Goal: Find specific page/section: Find specific page/section

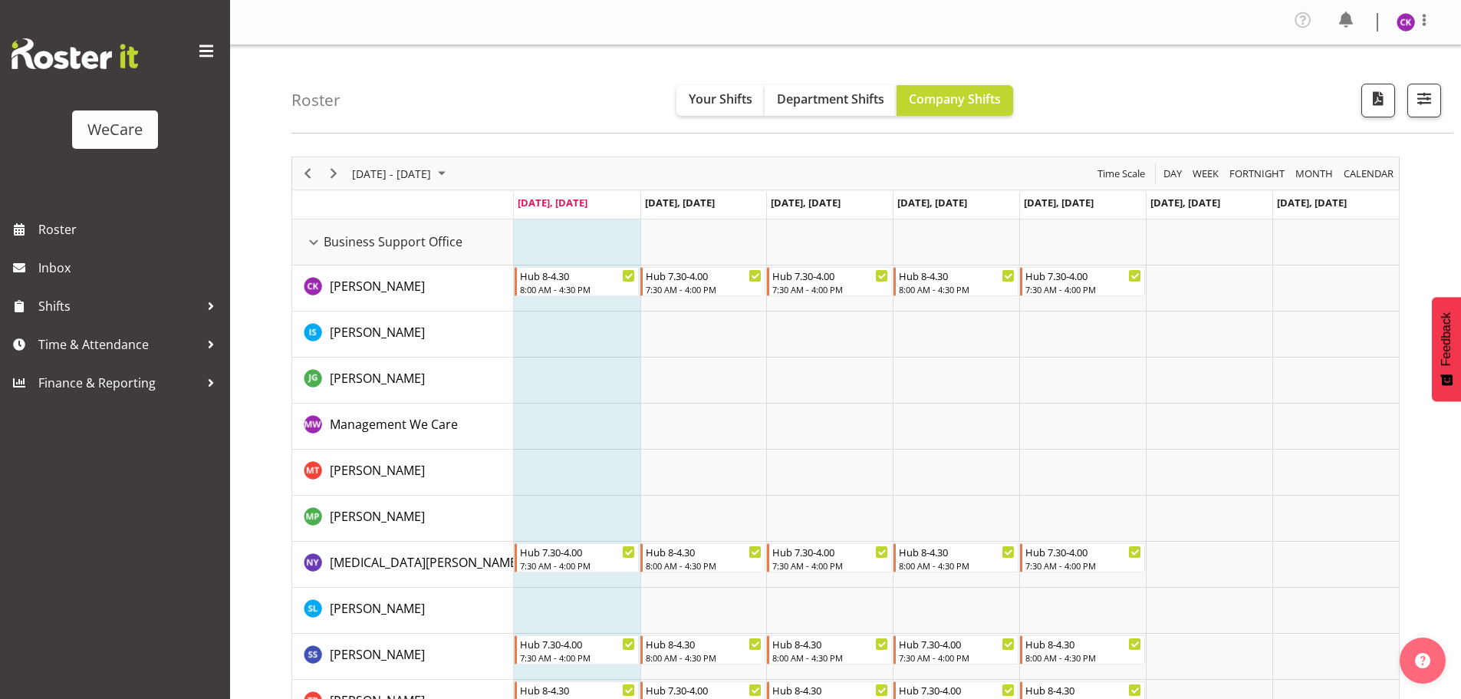
select select "location"
click at [433, 164] on span "[DATE] - [DATE]" at bounding box center [391, 173] width 82 height 19
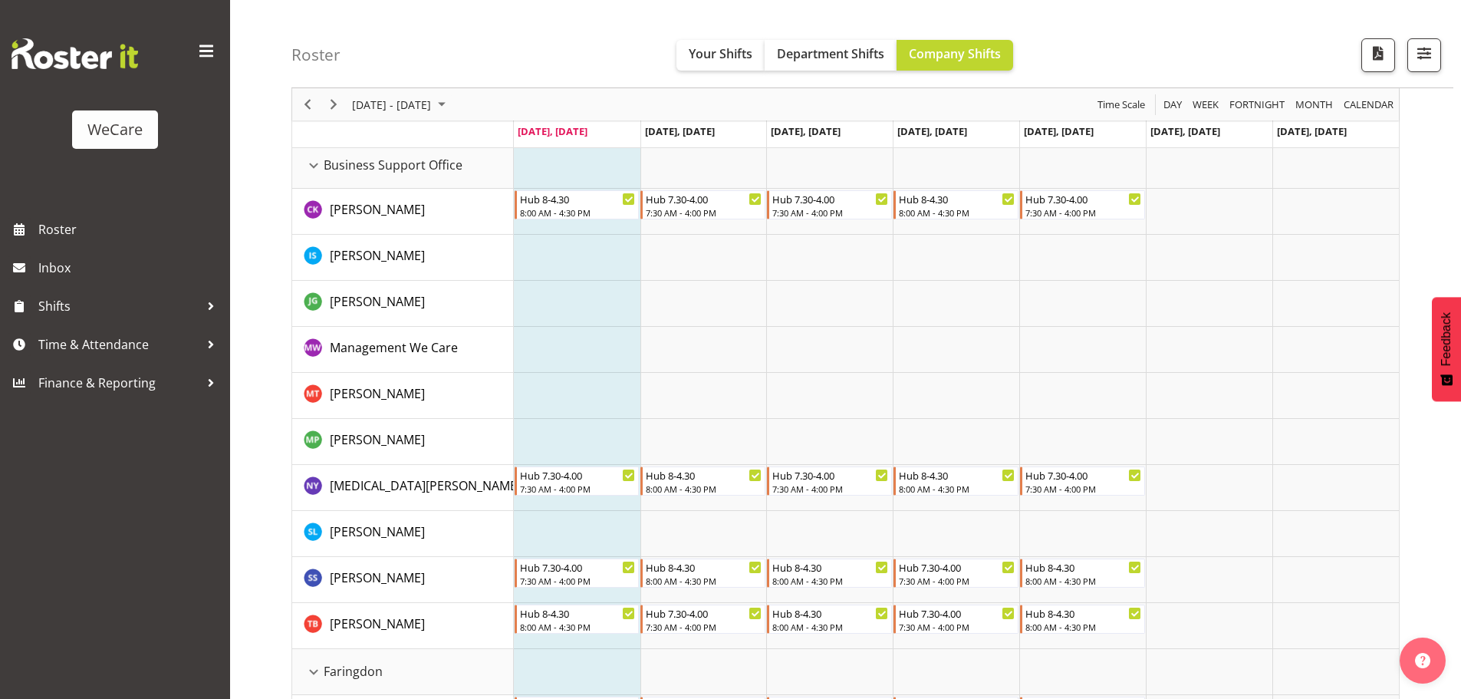
scroll to position [77, 0]
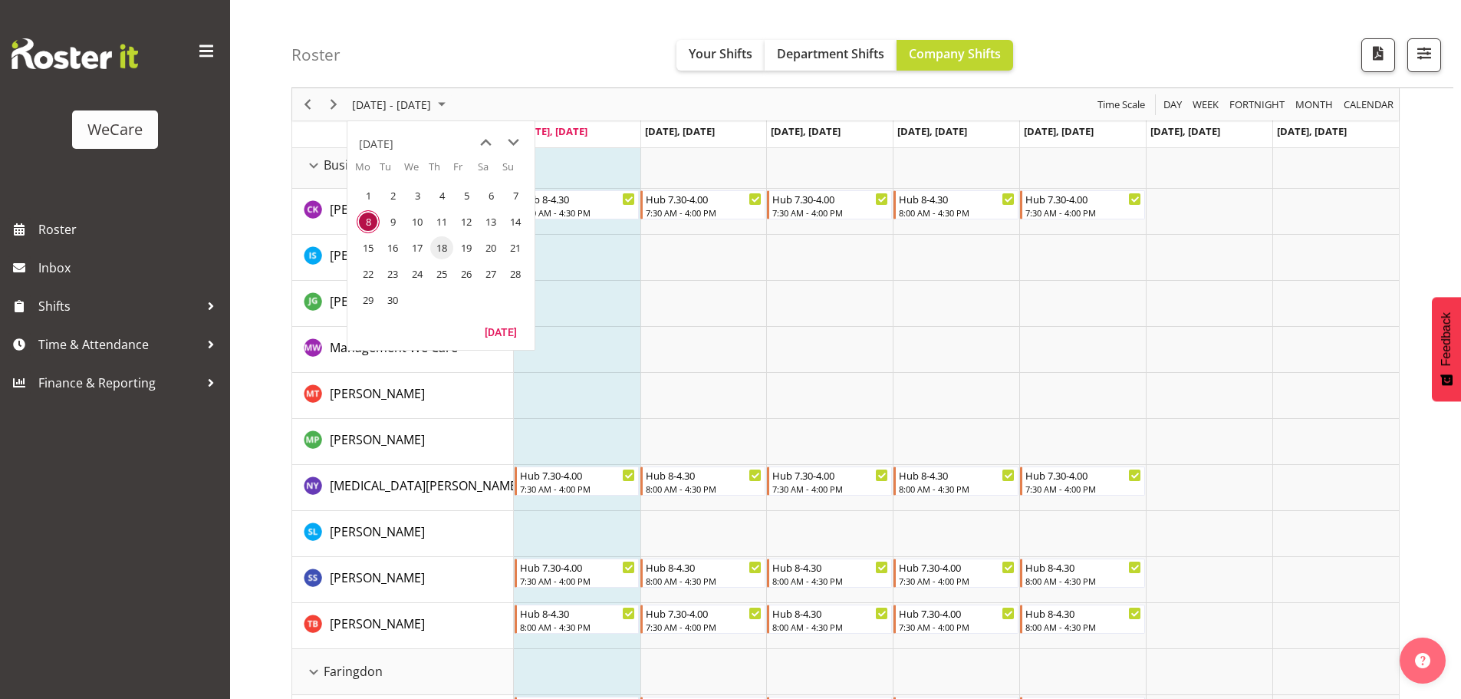
click at [449, 248] on span "18" at bounding box center [441, 247] width 23 height 23
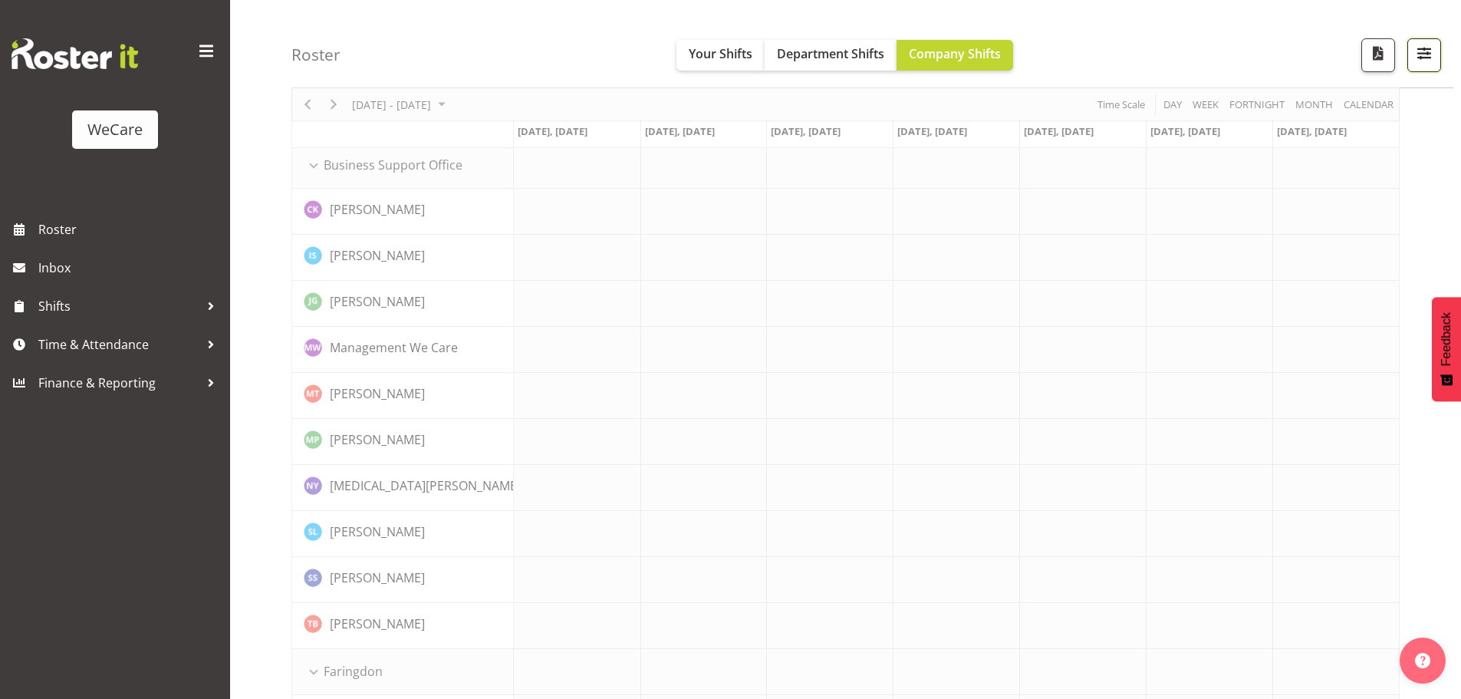
click at [1432, 61] on span "button" at bounding box center [1424, 53] width 20 height 20
click at [1437, 59] on button "button" at bounding box center [1424, 55] width 34 height 34
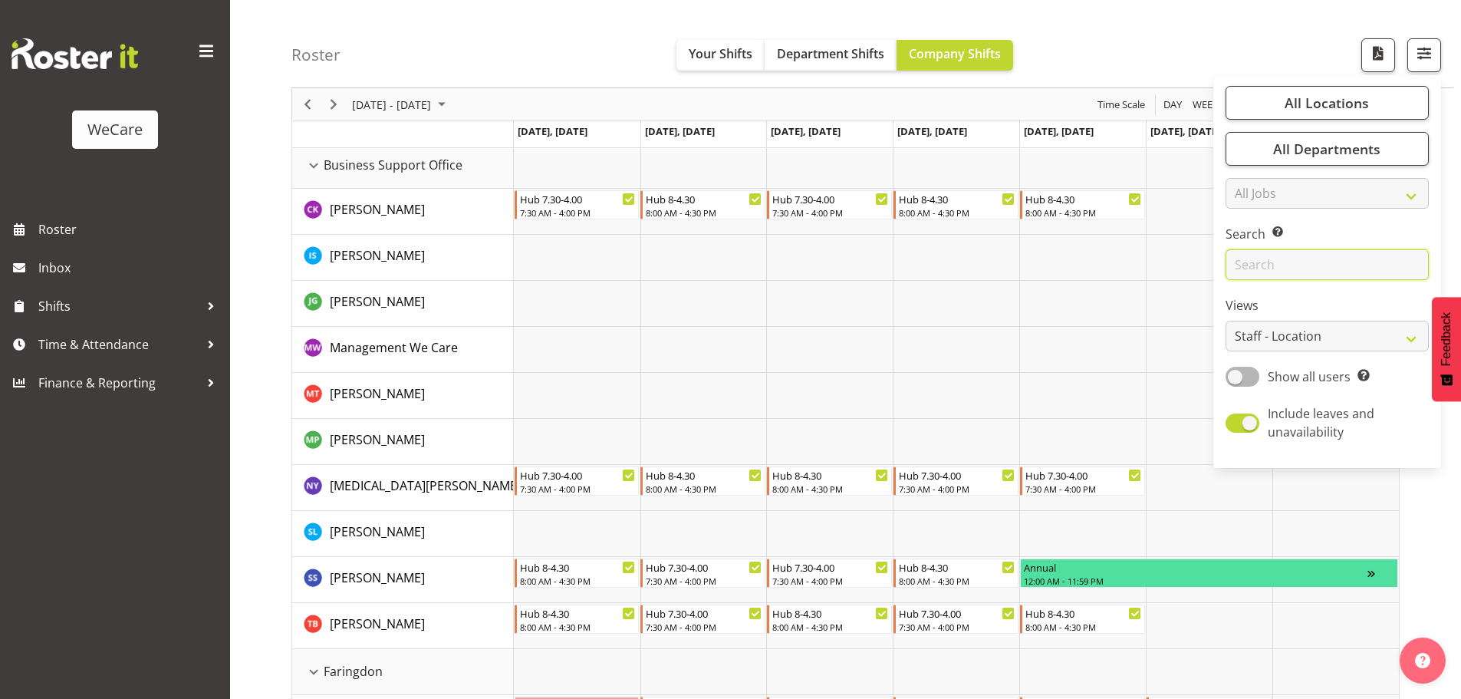
click at [1238, 268] on input "text" at bounding box center [1326, 264] width 203 height 31
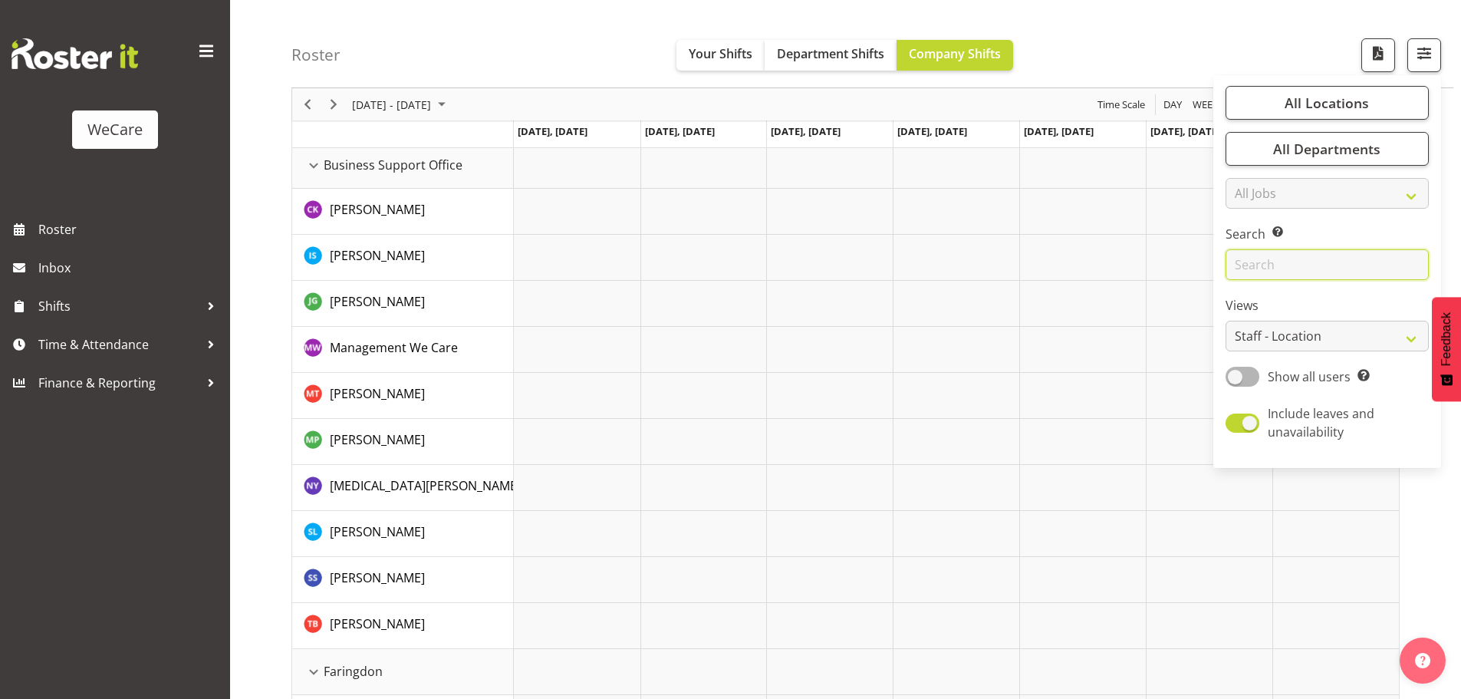
type input "r"
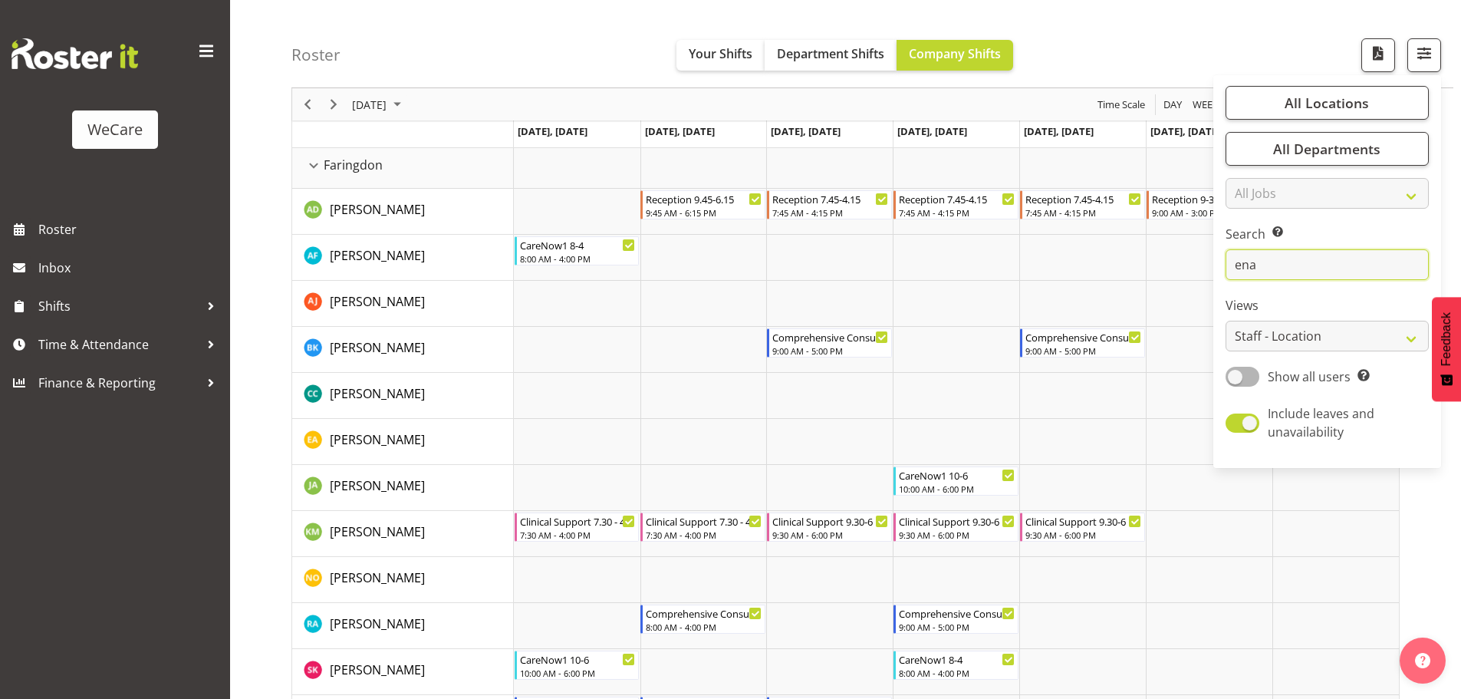
scroll to position [60, 0]
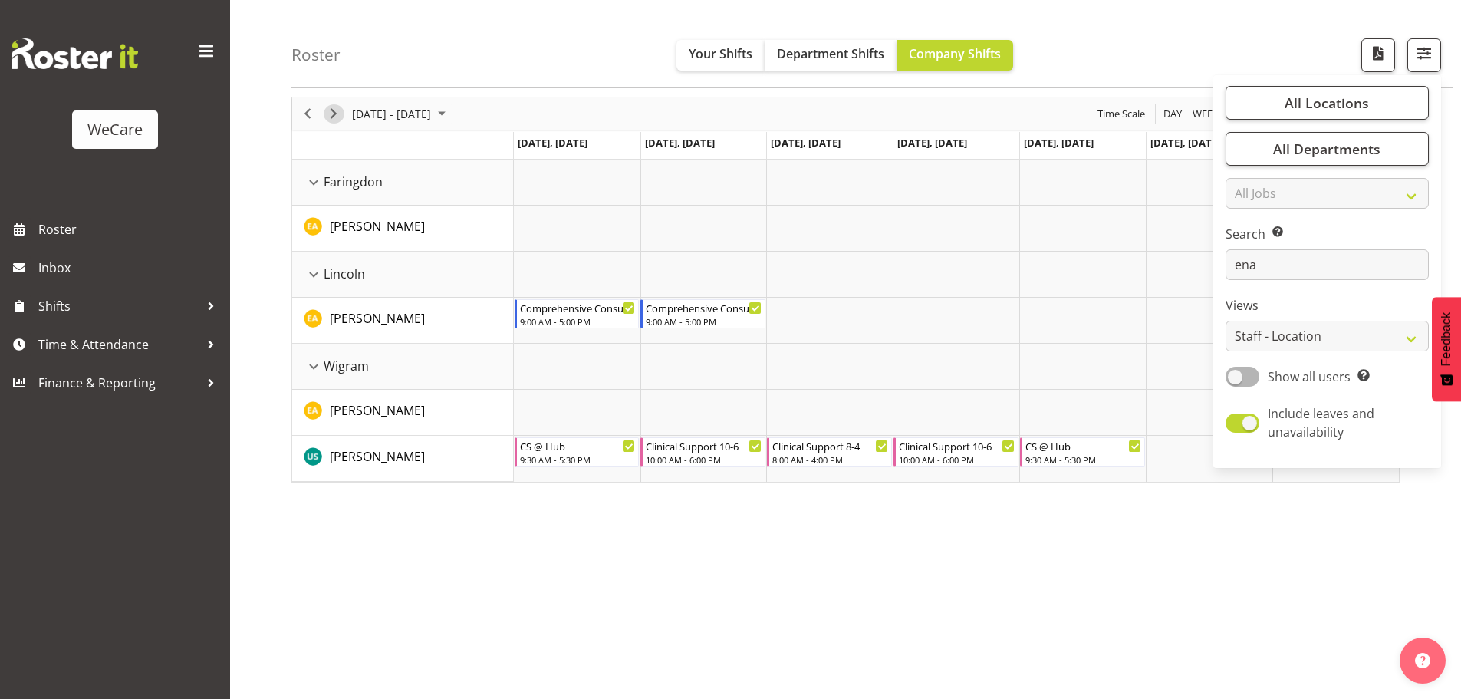
click at [337, 116] on span "Next" at bounding box center [333, 113] width 18 height 19
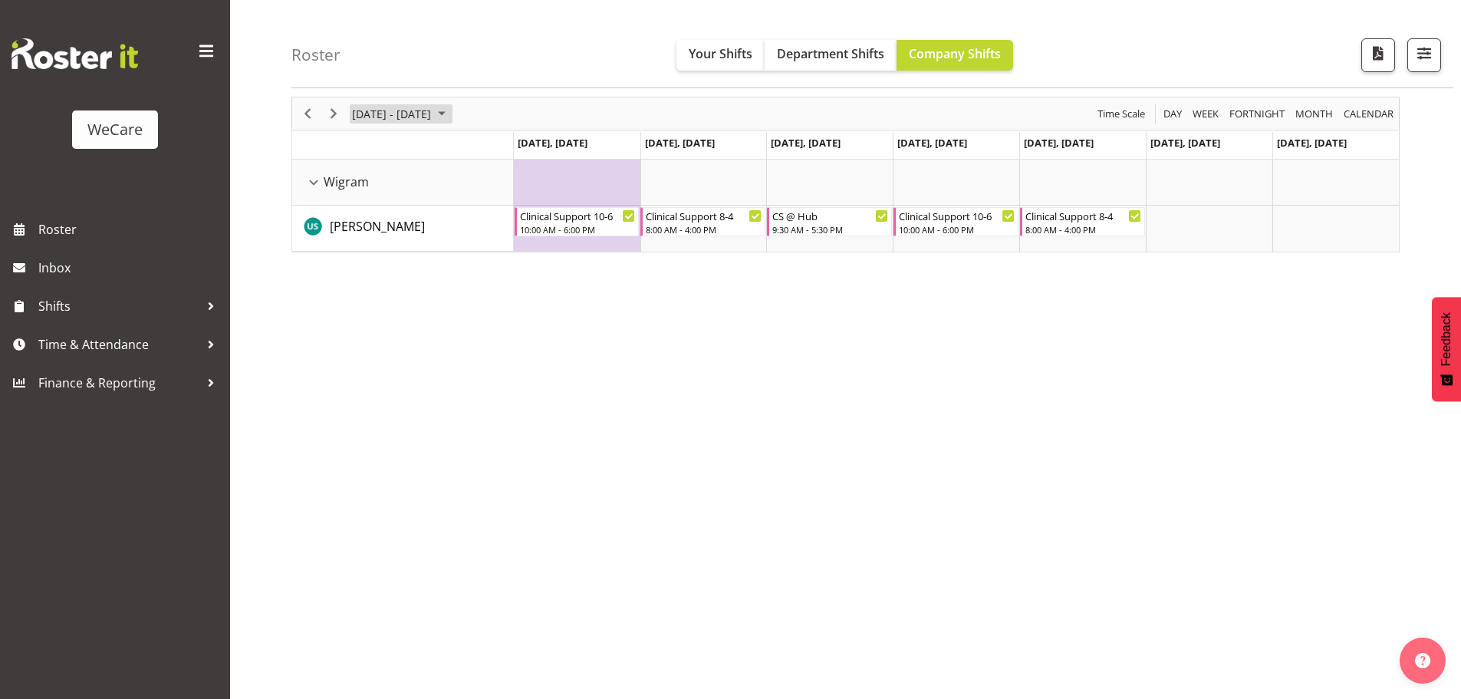
click at [401, 118] on span "[DATE] - [DATE]" at bounding box center [391, 113] width 82 height 19
click at [370, 233] on span "8" at bounding box center [368, 230] width 23 height 23
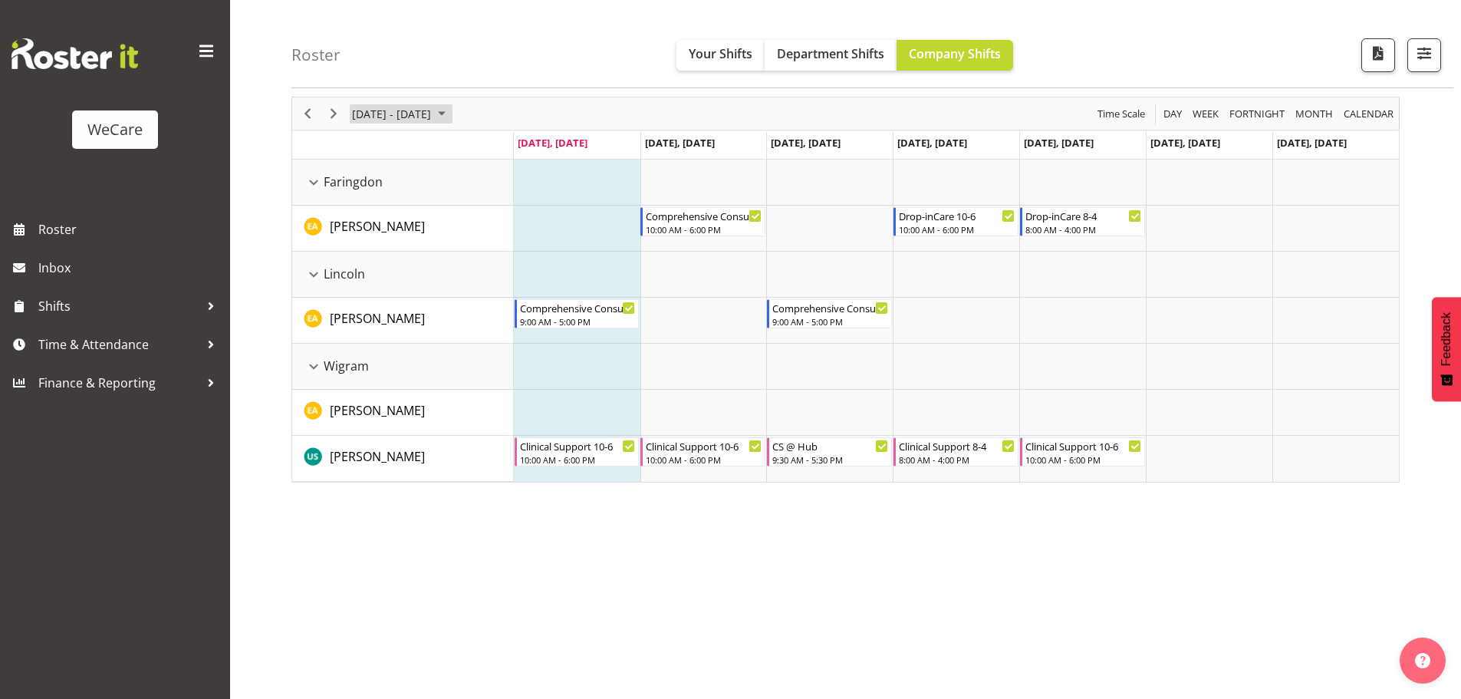
drag, startPoint x: 416, startPoint y: 117, endPoint x: 456, endPoint y: 140, distance: 45.4
click at [416, 116] on span "[DATE] - [DATE]" at bounding box center [391, 113] width 82 height 19
click at [603, 242] on td "Timeline Week of September 8, 2025" at bounding box center [577, 229] width 127 height 46
click at [363, 113] on span "[DATE] - [DATE]" at bounding box center [391, 113] width 82 height 19
click at [364, 231] on span "8" at bounding box center [368, 230] width 23 height 23
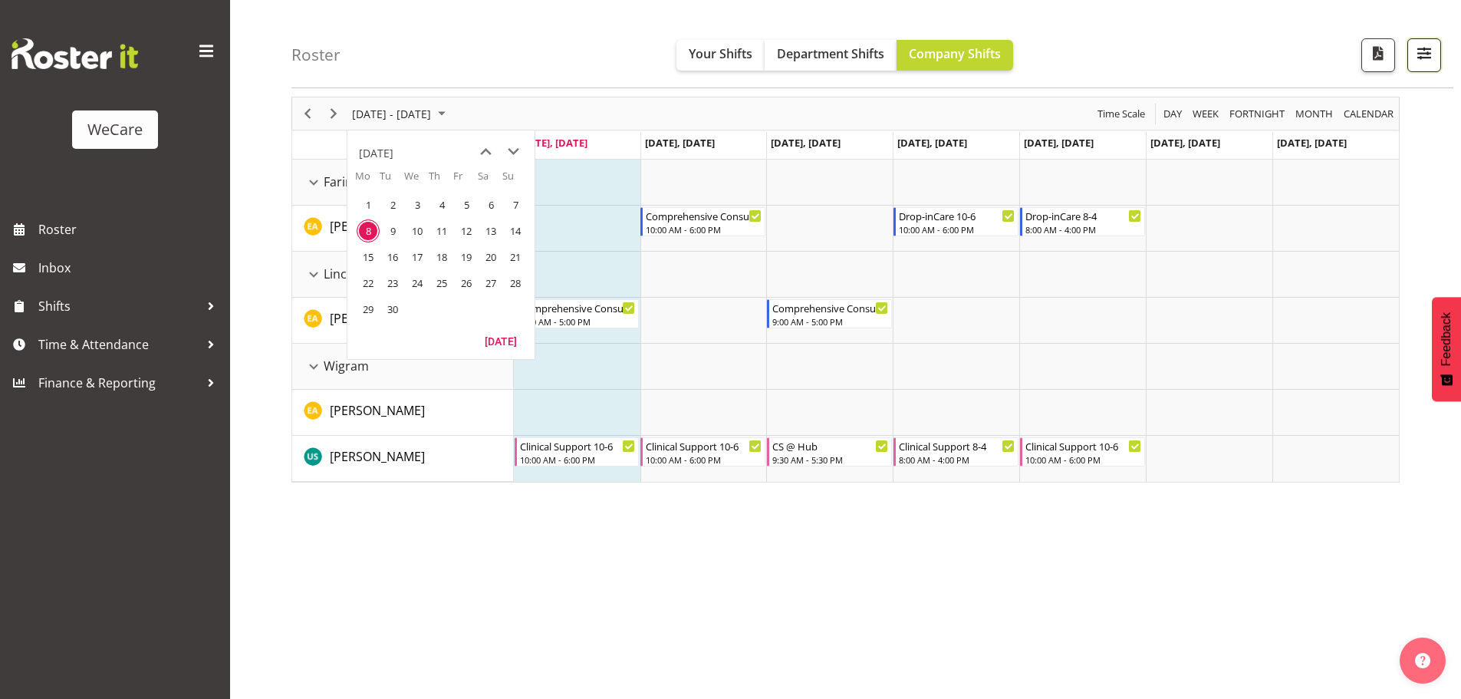
click at [1432, 55] on span "button" at bounding box center [1424, 53] width 20 height 20
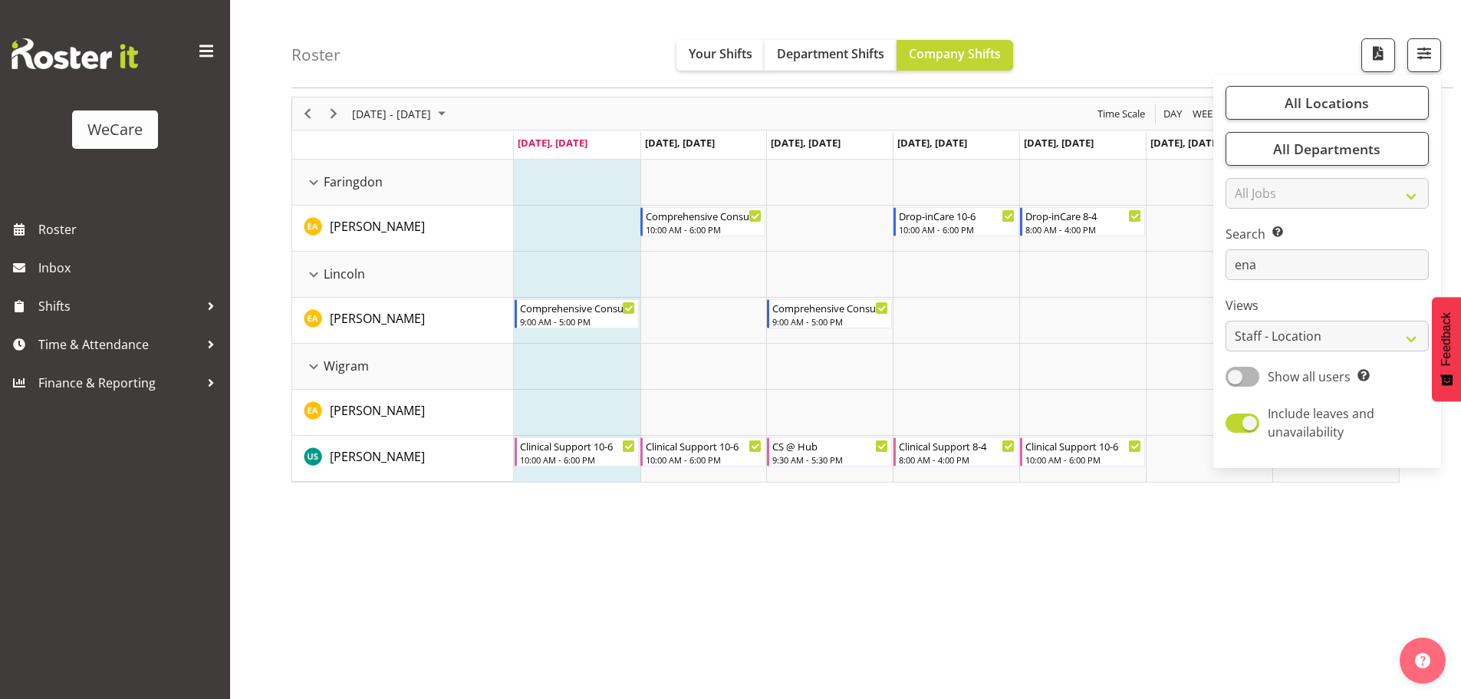
click at [1322, 282] on div "All Locations Clear Business Support Office [GEOGRAPHIC_DATA] Ilam [GEOGRAPHIC_…" at bounding box center [1327, 271] width 228 height 380
click at [1317, 270] on input "ena" at bounding box center [1326, 264] width 203 height 31
type input "e"
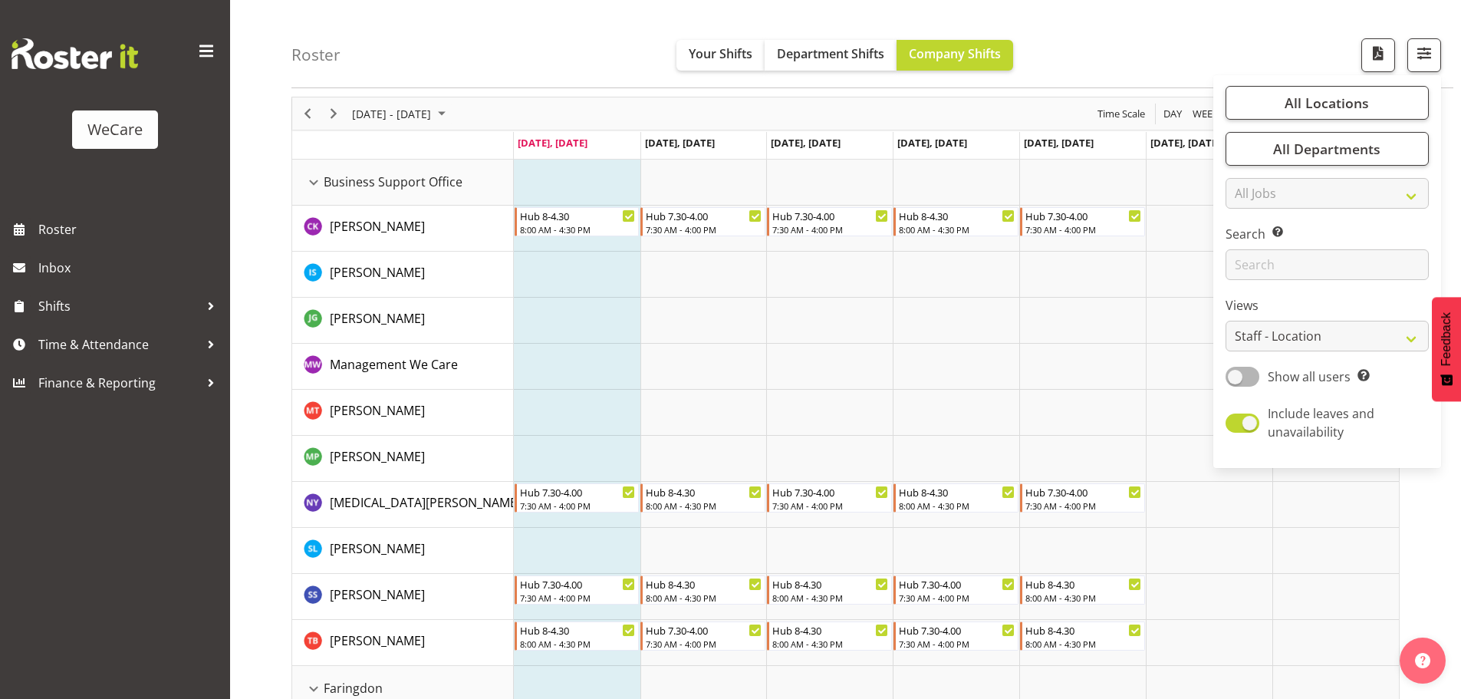
click at [564, 392] on td "Timeline Week of September 8, 2025" at bounding box center [577, 413] width 127 height 46
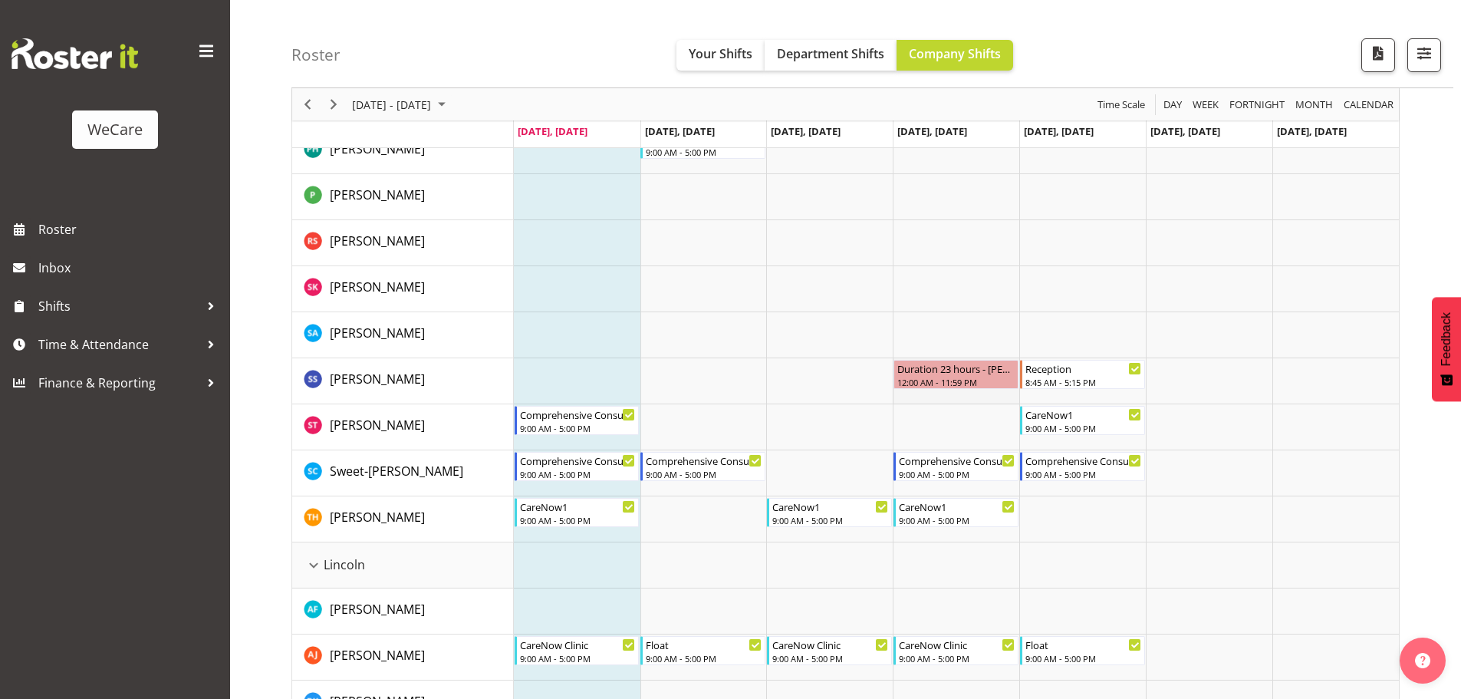
scroll to position [2667, 0]
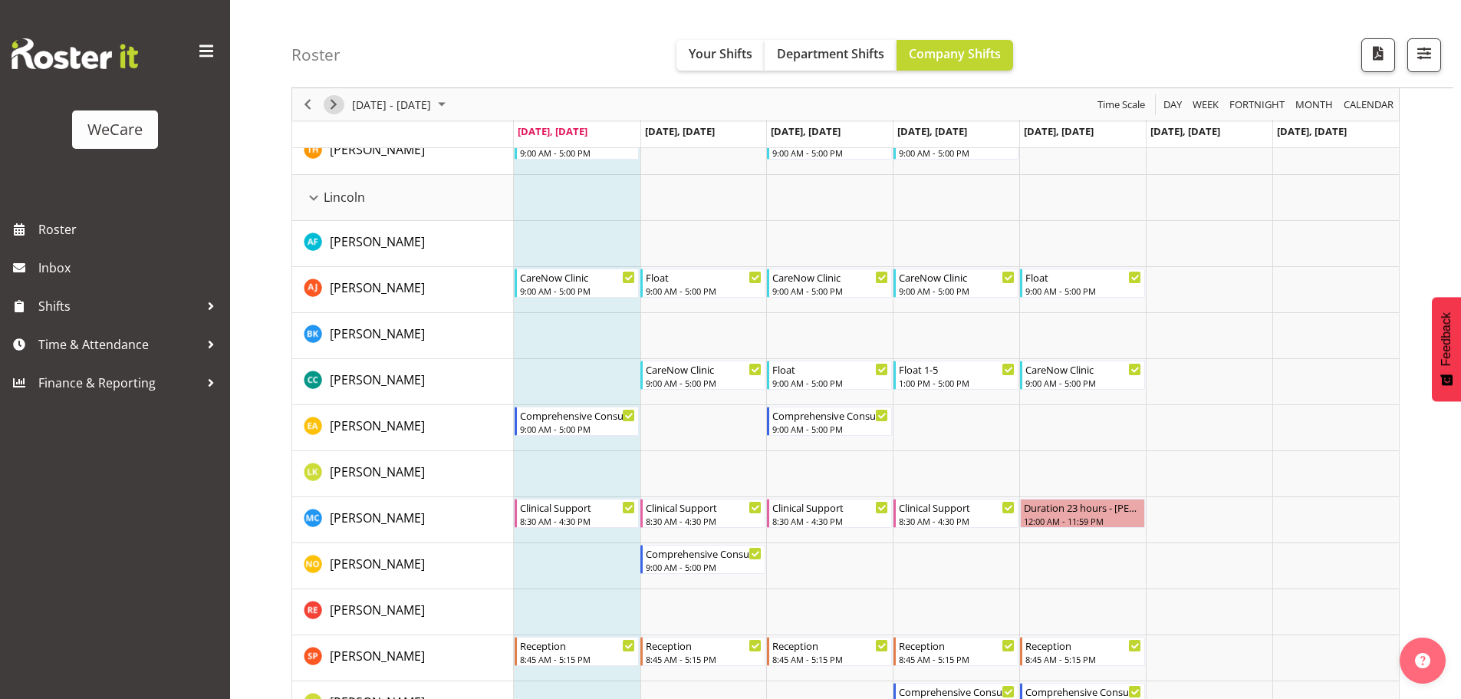
drag, startPoint x: 323, startPoint y: 101, endPoint x: 331, endPoint y: 104, distance: 8.7
click at [323, 101] on div "Timeline Week of September 8, 2025" at bounding box center [334, 104] width 26 height 32
click at [0, 0] on div "Timeline Week of September 8, 2025" at bounding box center [0, 0] width 0 height 0
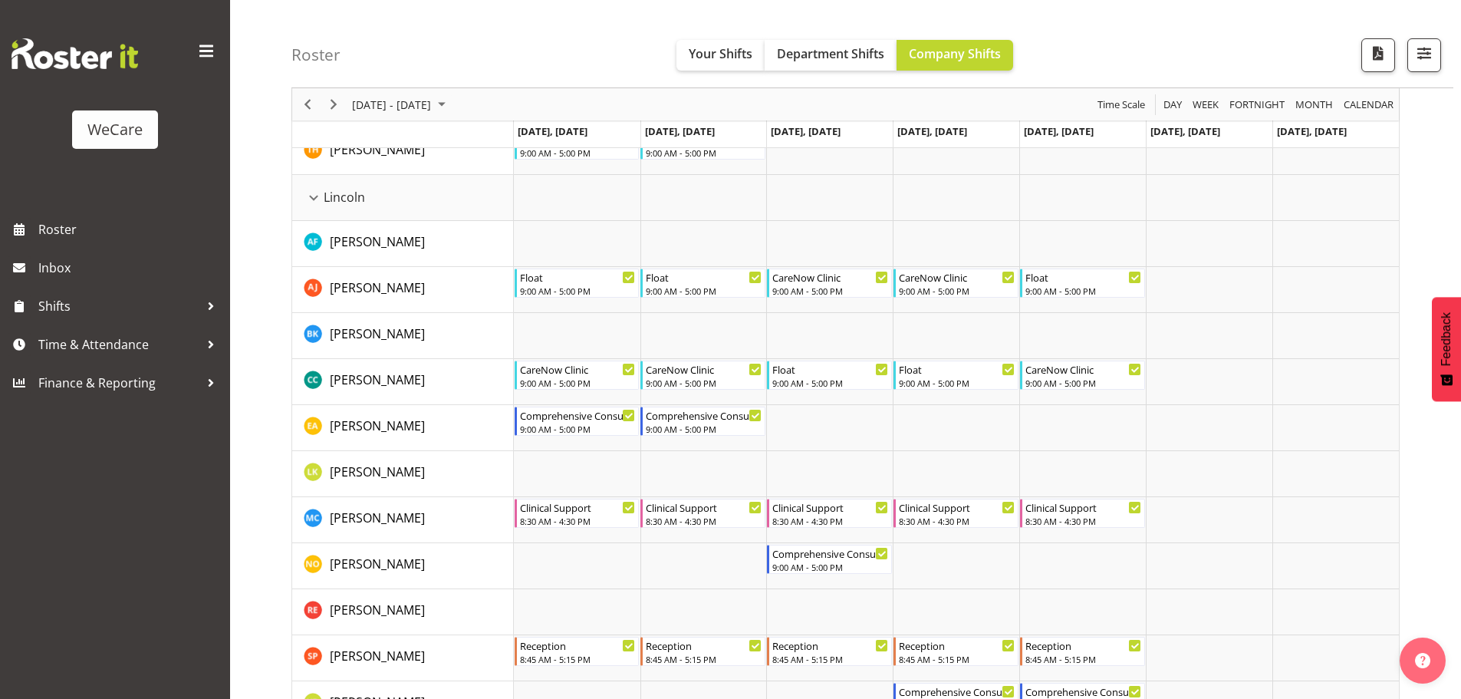
click at [1406, 54] on div at bounding box center [1418, 55] width 46 height 34
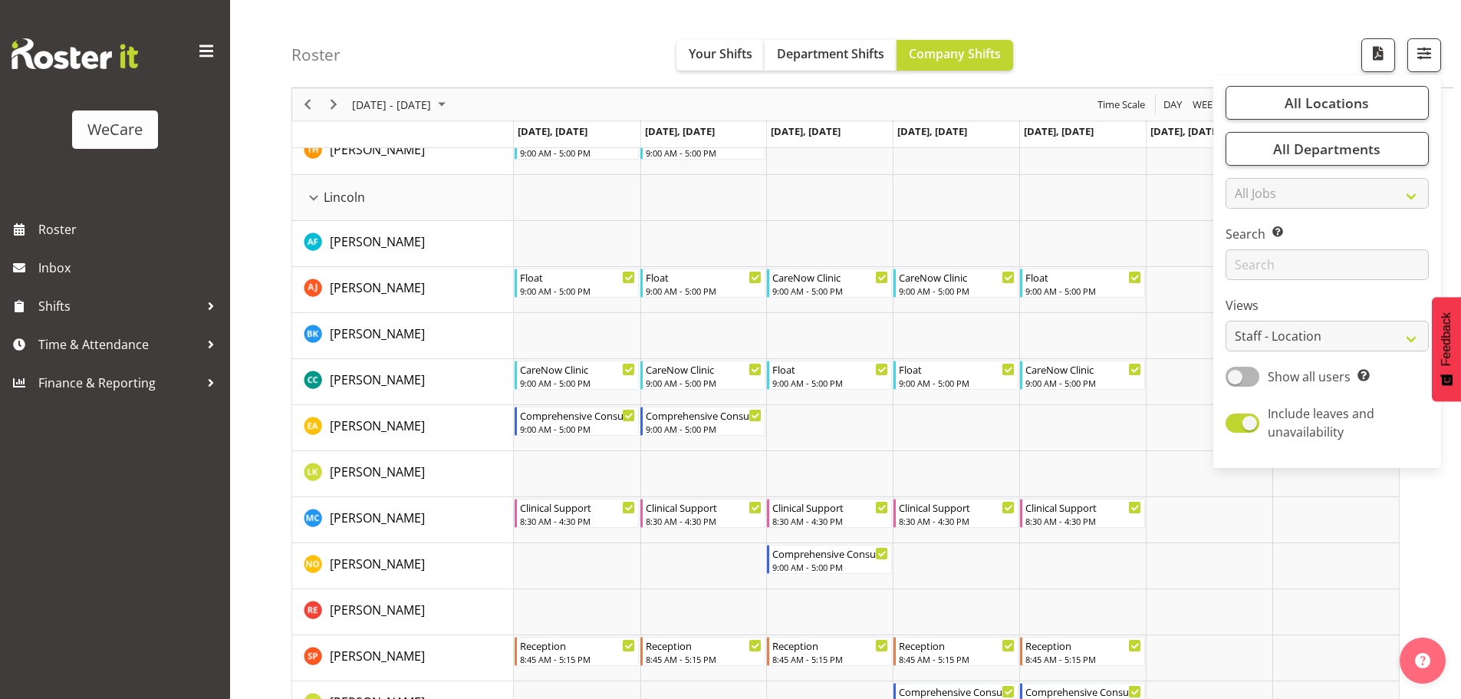
click at [580, 197] on td "Timeline Week of September 15, 2025" at bounding box center [577, 198] width 127 height 46
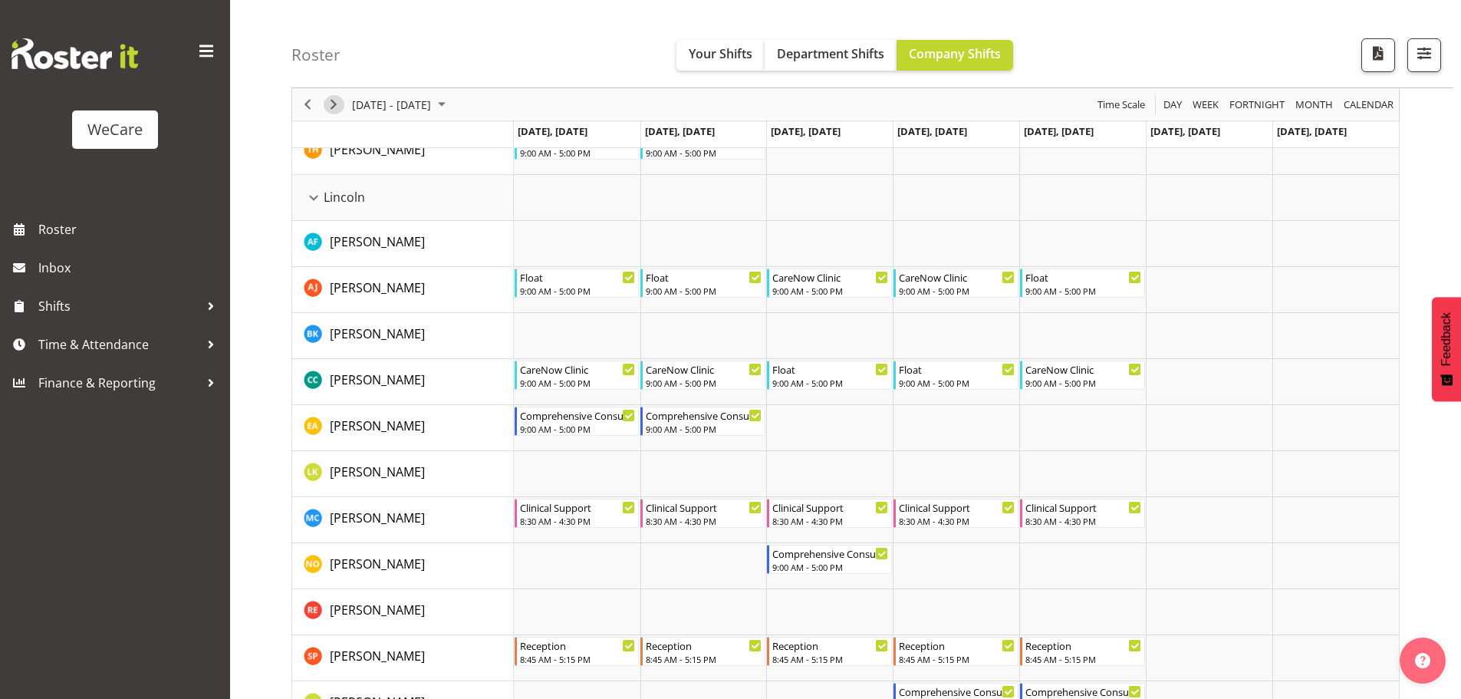
click at [337, 104] on span "Next" at bounding box center [333, 104] width 18 height 19
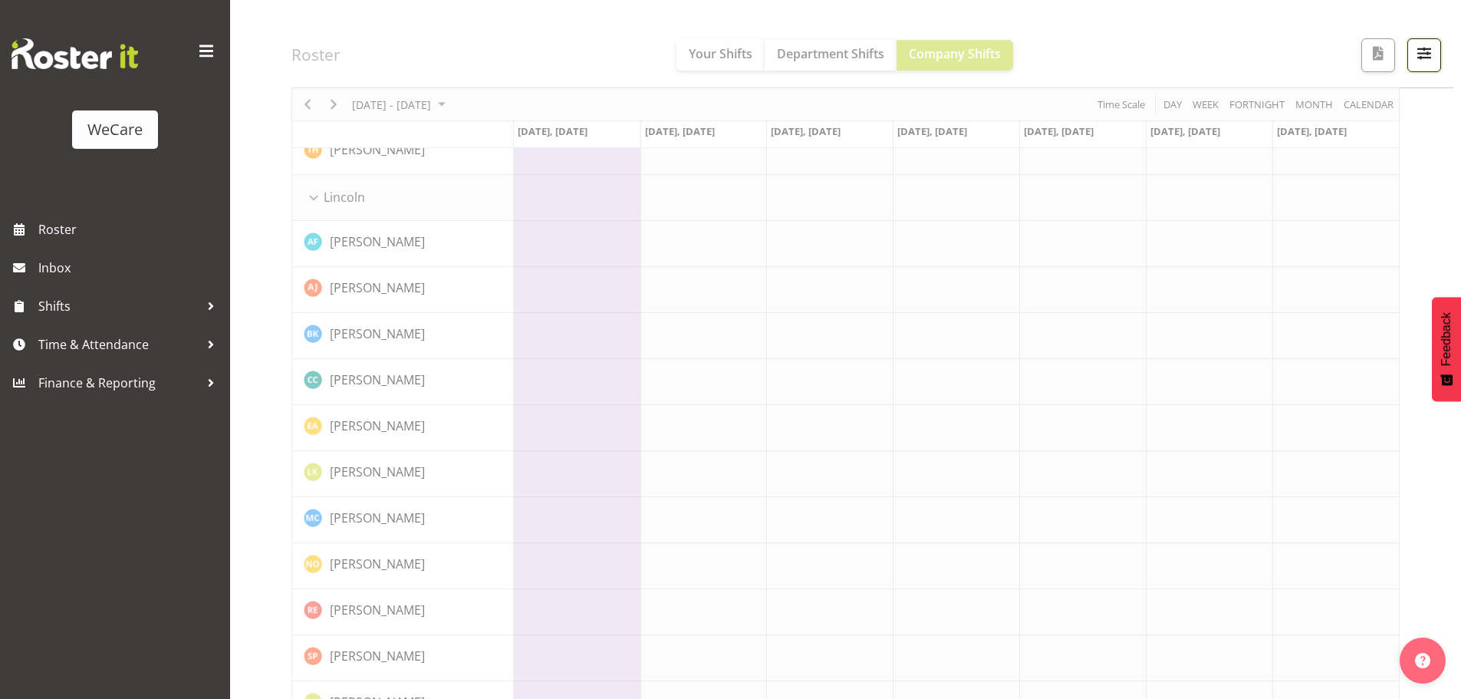
click at [1422, 67] on span "button" at bounding box center [1424, 58] width 5 height 18
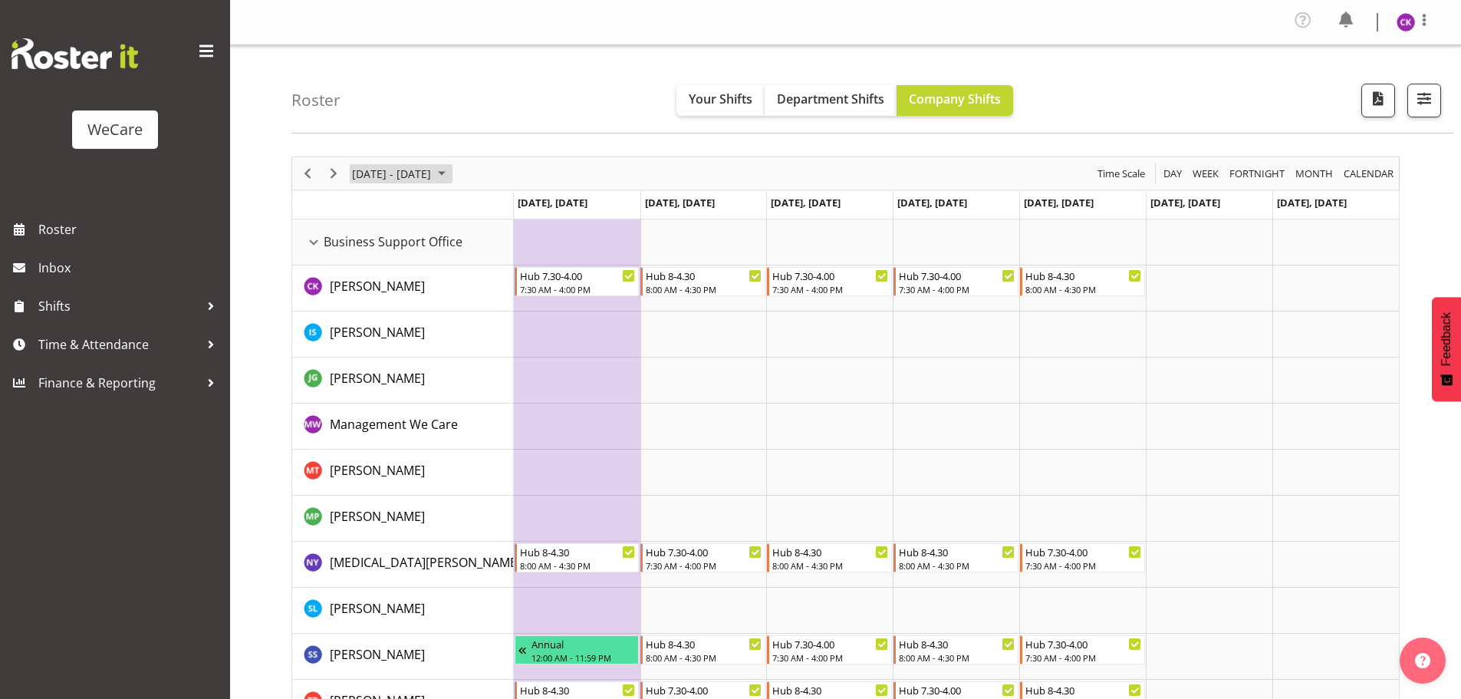
click at [409, 178] on span "[DATE] - [DATE]" at bounding box center [391, 173] width 82 height 19
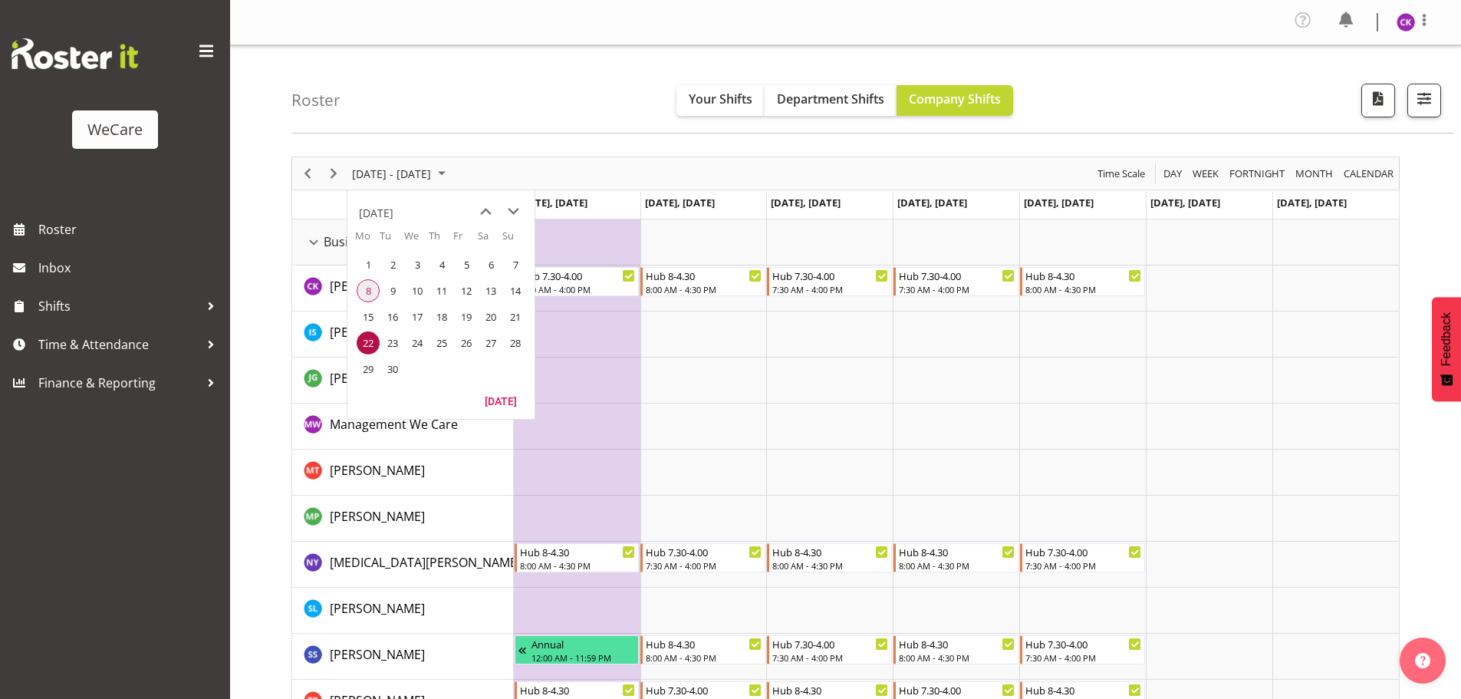
click at [365, 292] on span "8" at bounding box center [368, 290] width 23 height 23
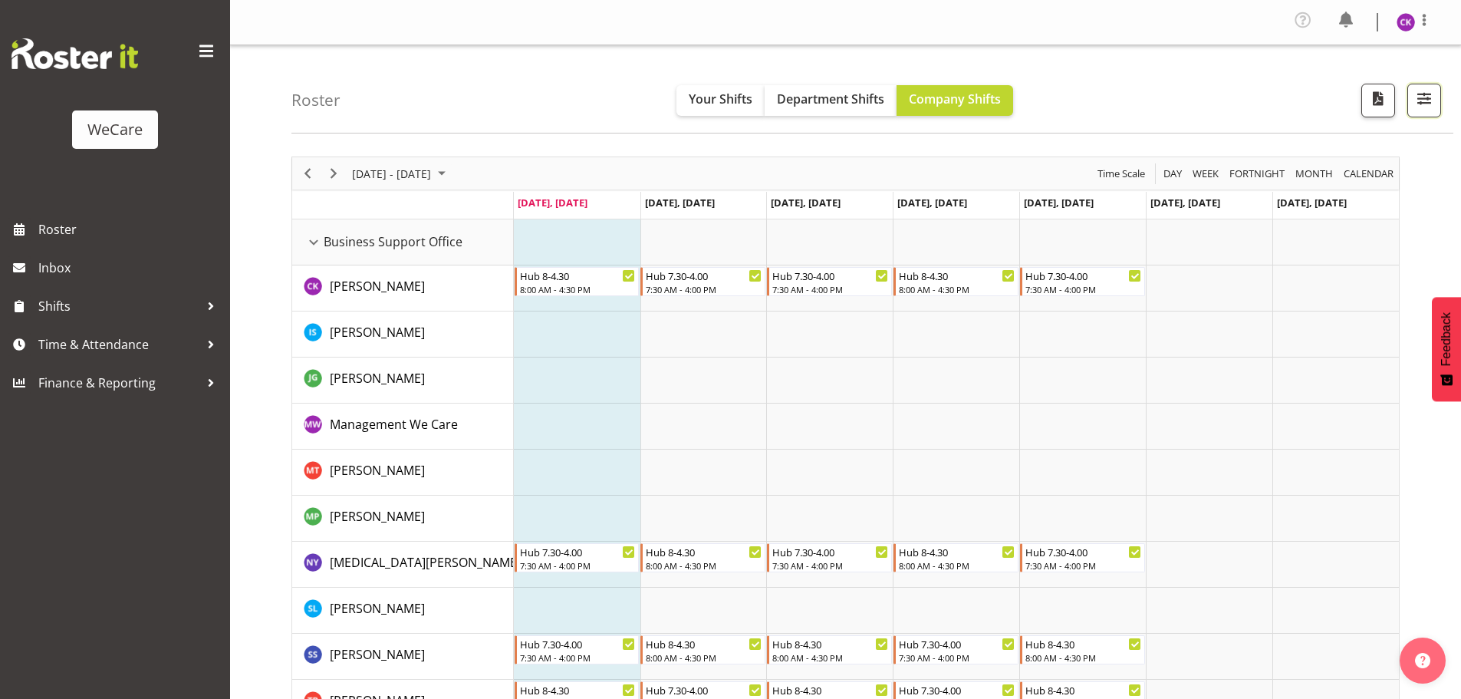
drag, startPoint x: 1425, startPoint y: 99, endPoint x: 299, endPoint y: 163, distance: 1127.5
click at [1424, 98] on span "button" at bounding box center [1424, 98] width 20 height 20
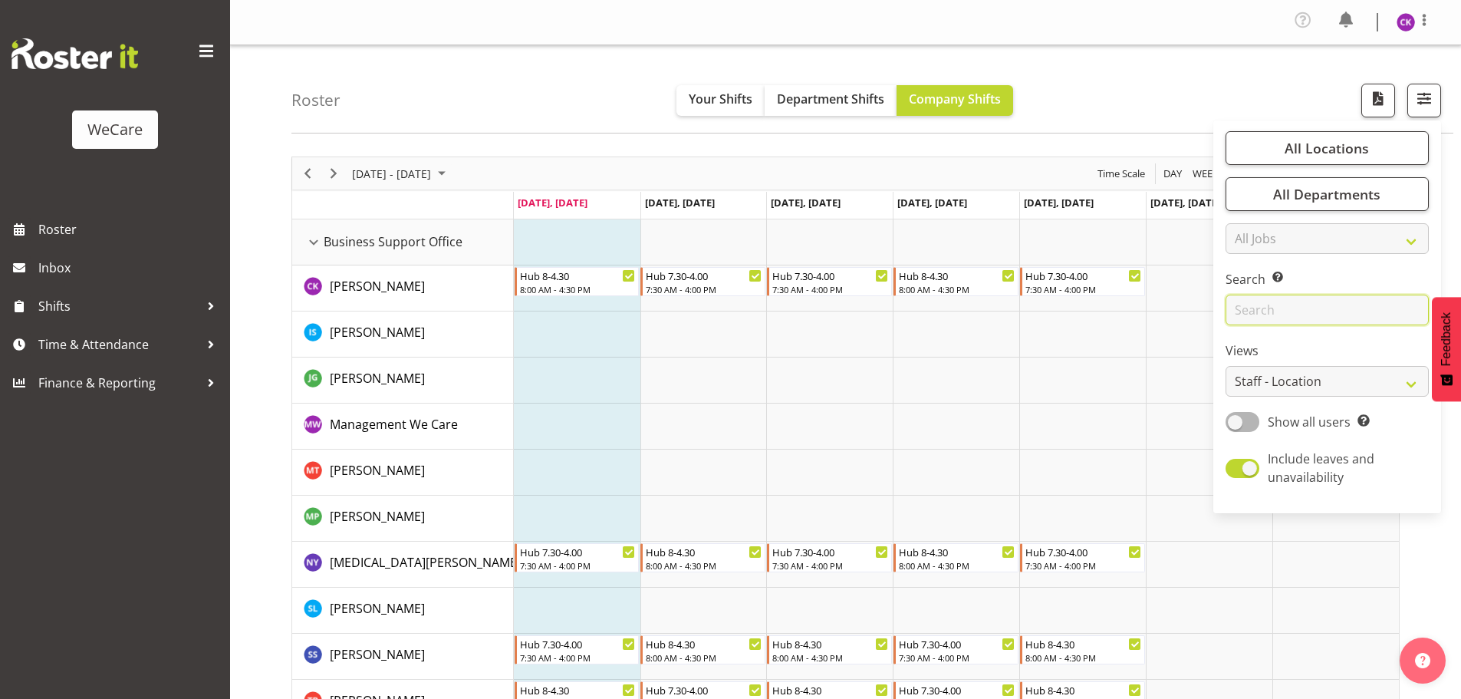
click at [1301, 314] on input "text" at bounding box center [1326, 309] width 203 height 31
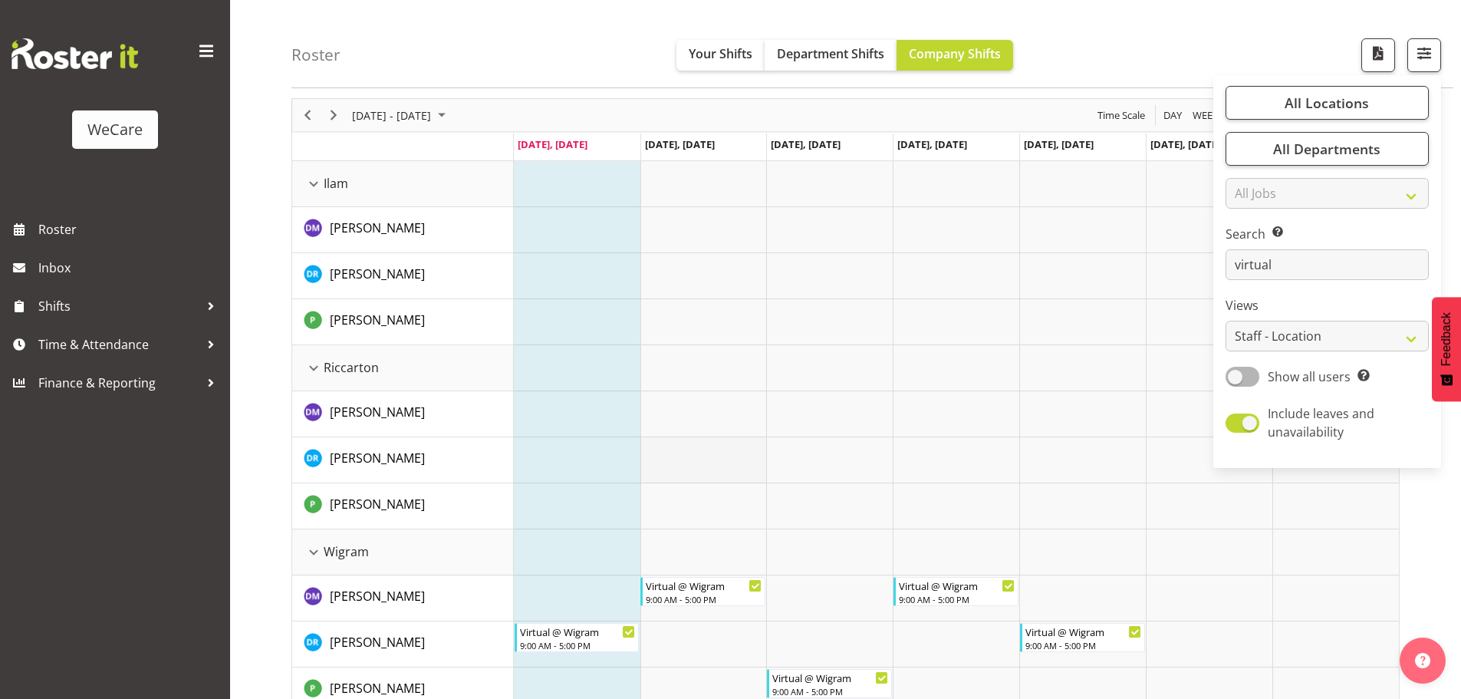
scroll to position [85, 0]
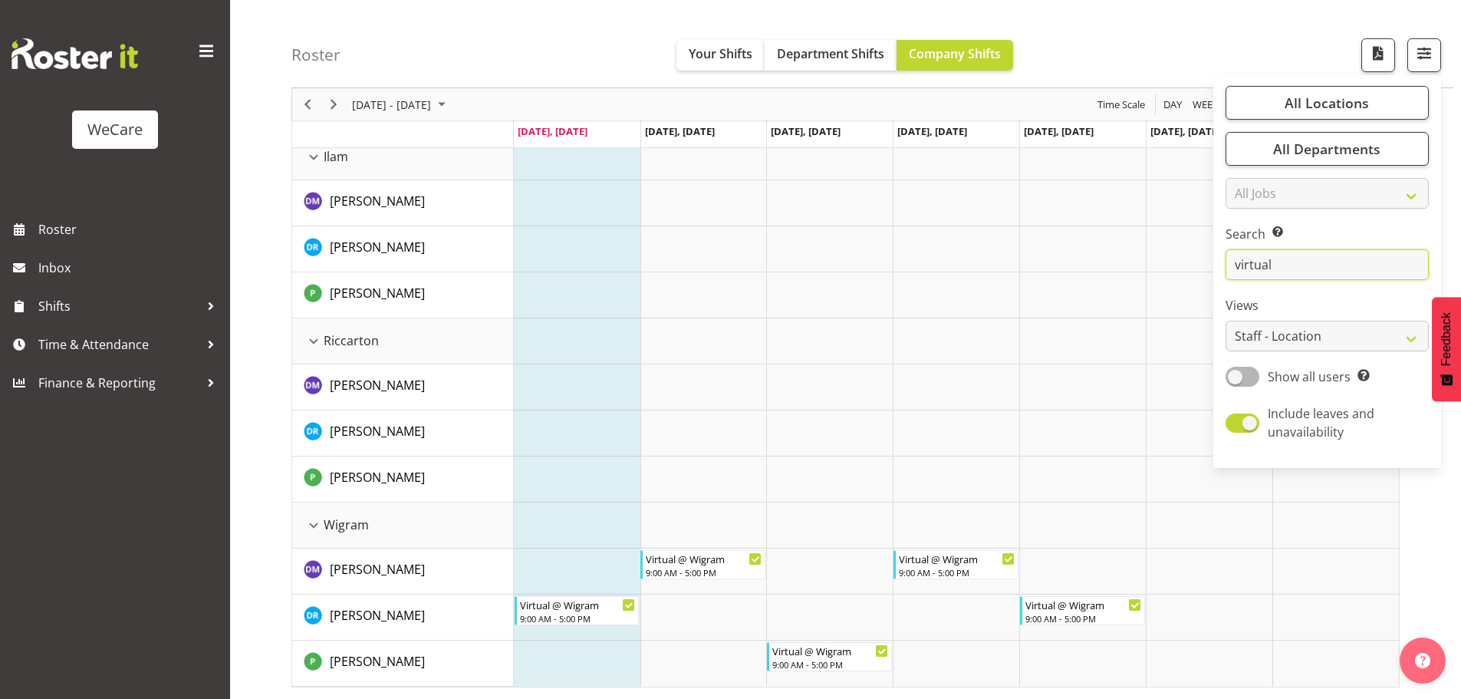
click at [1296, 257] on input "virtual" at bounding box center [1326, 264] width 203 height 31
drag, startPoint x: 1296, startPoint y: 257, endPoint x: 1024, endPoint y: 242, distance: 272.6
click at [1034, 246] on div "Roster Your Shifts Department Shifts Company Shifts All Locations Clear Busines…" at bounding box center [845, 329] width 1231 height 738
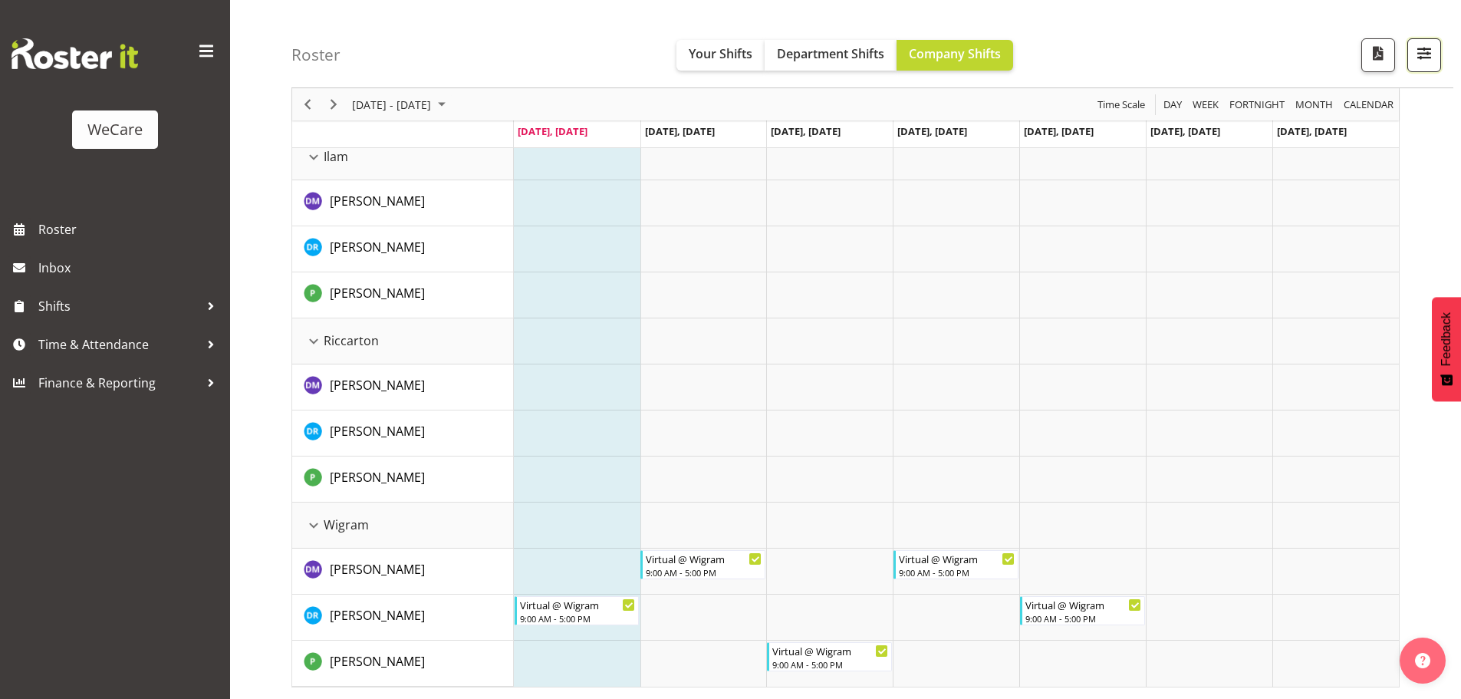
click at [1428, 55] on span "button" at bounding box center [1424, 53] width 20 height 20
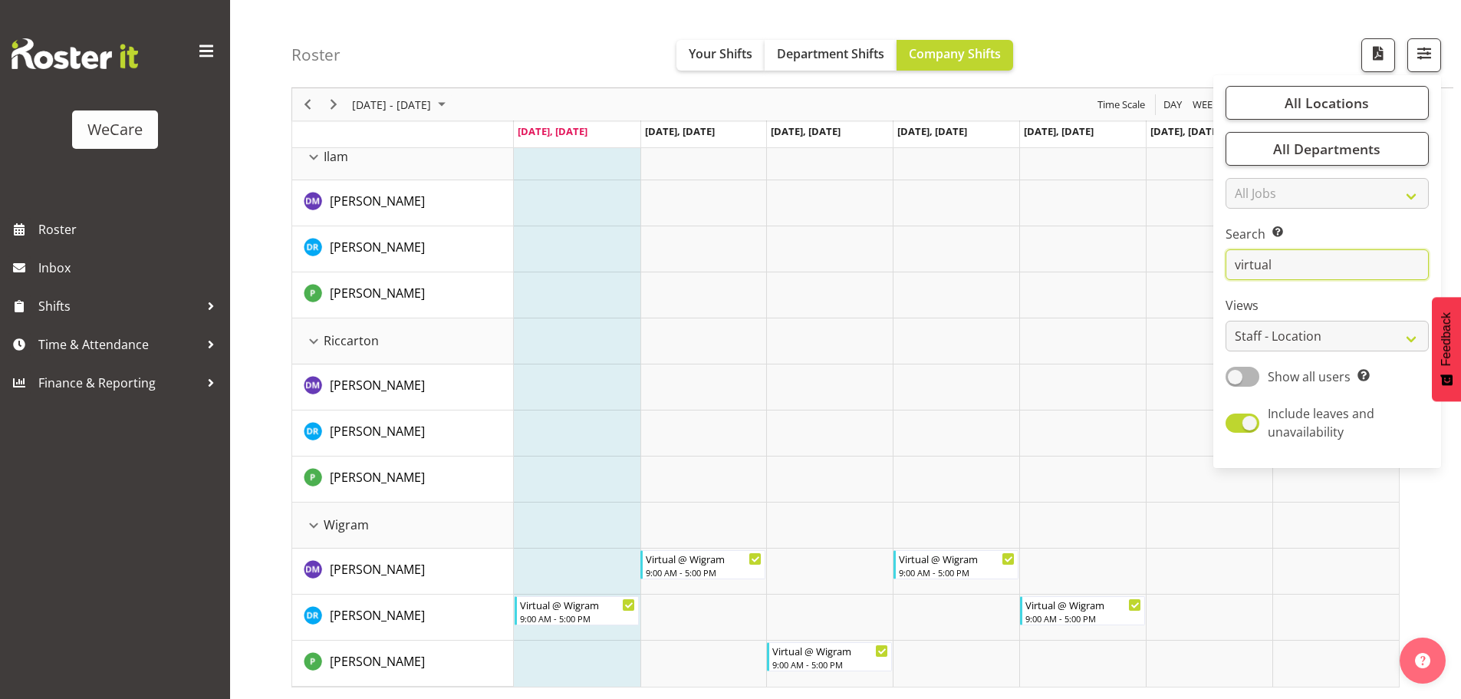
click at [1275, 275] on input "virtual" at bounding box center [1326, 264] width 203 height 31
type input "v"
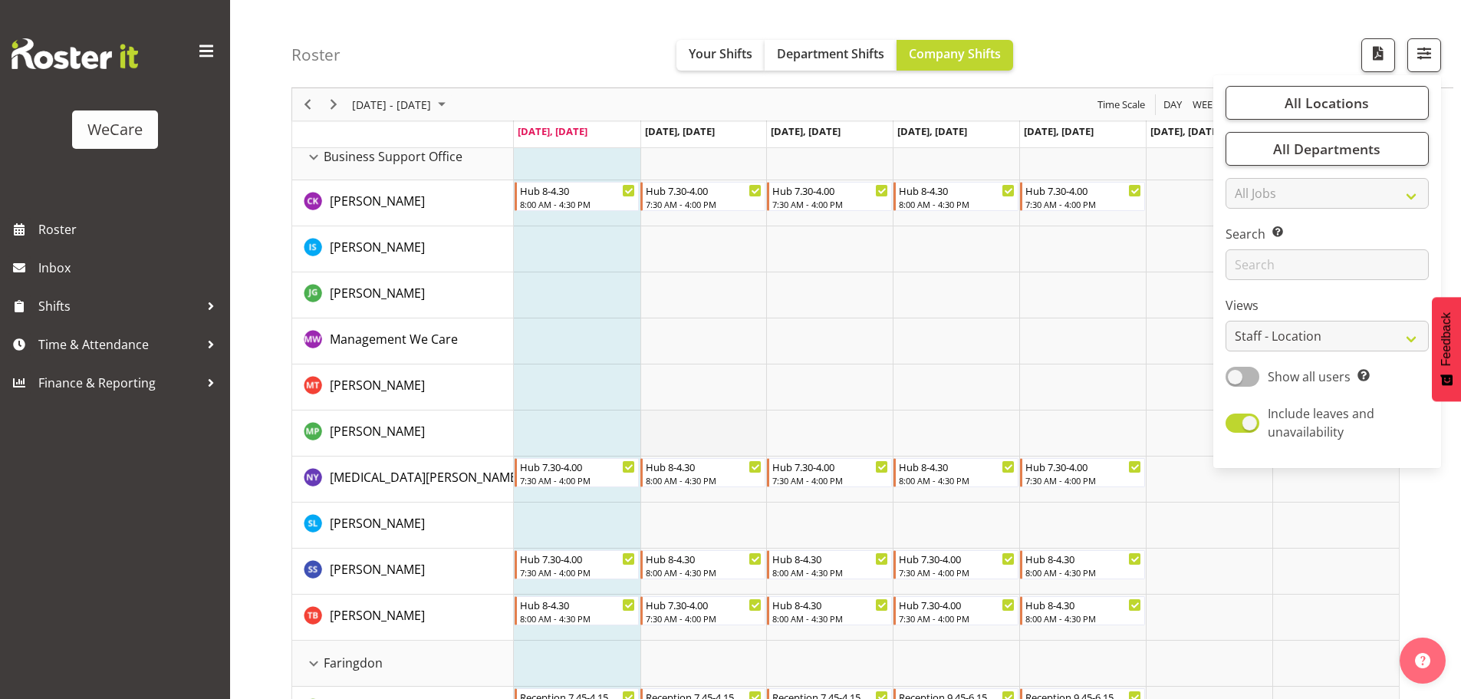
click at [761, 421] on td "Timeline Week of September 8, 2025" at bounding box center [703, 433] width 127 height 46
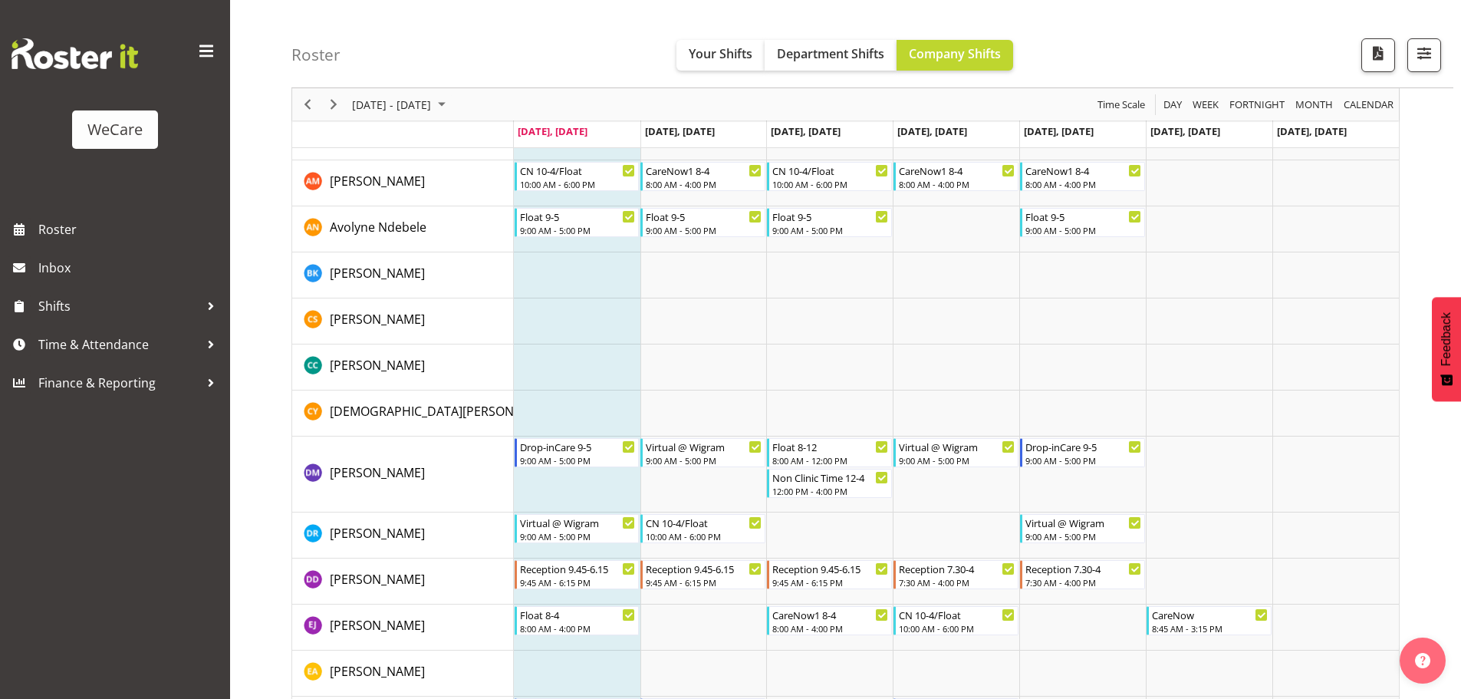
scroll to position [4471, 0]
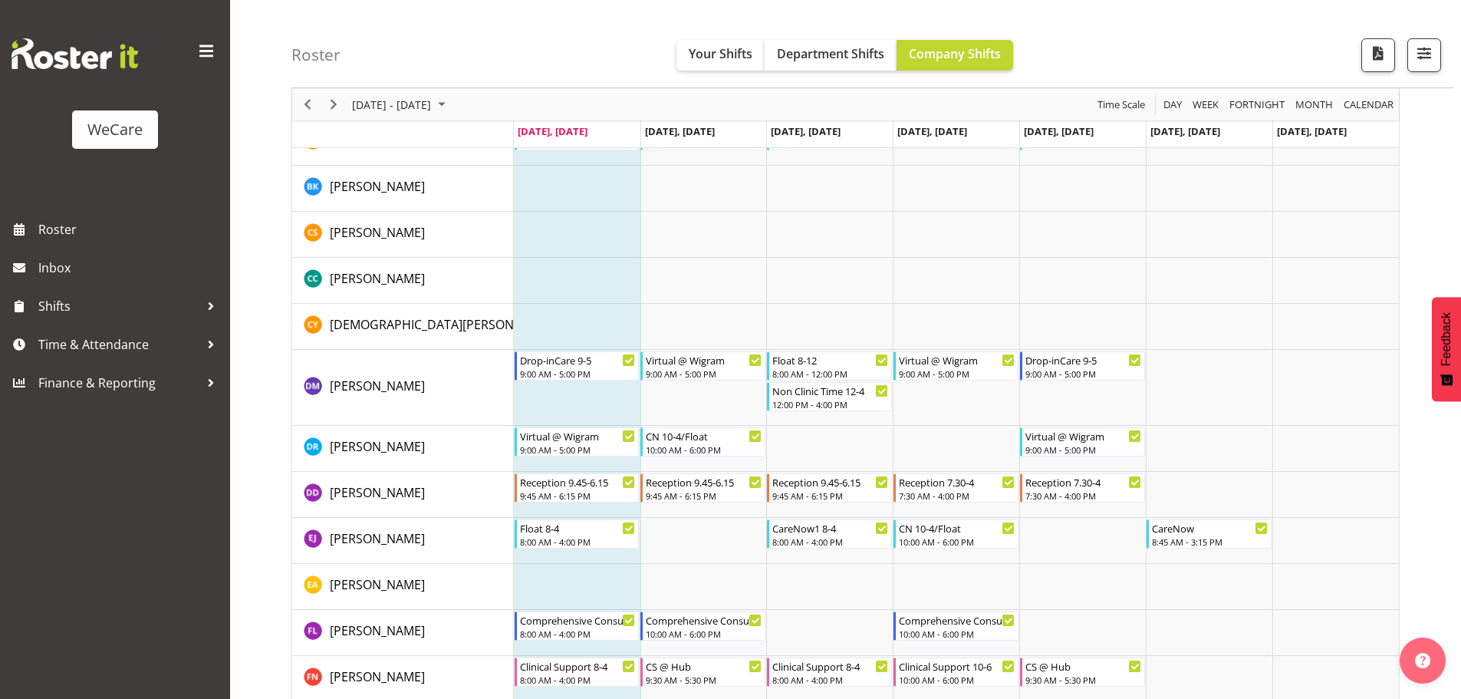
click at [538, 403] on td "Timeline Week of September 8, 2025" at bounding box center [577, 388] width 127 height 76
click at [1423, 67] on button "button" at bounding box center [1424, 55] width 34 height 34
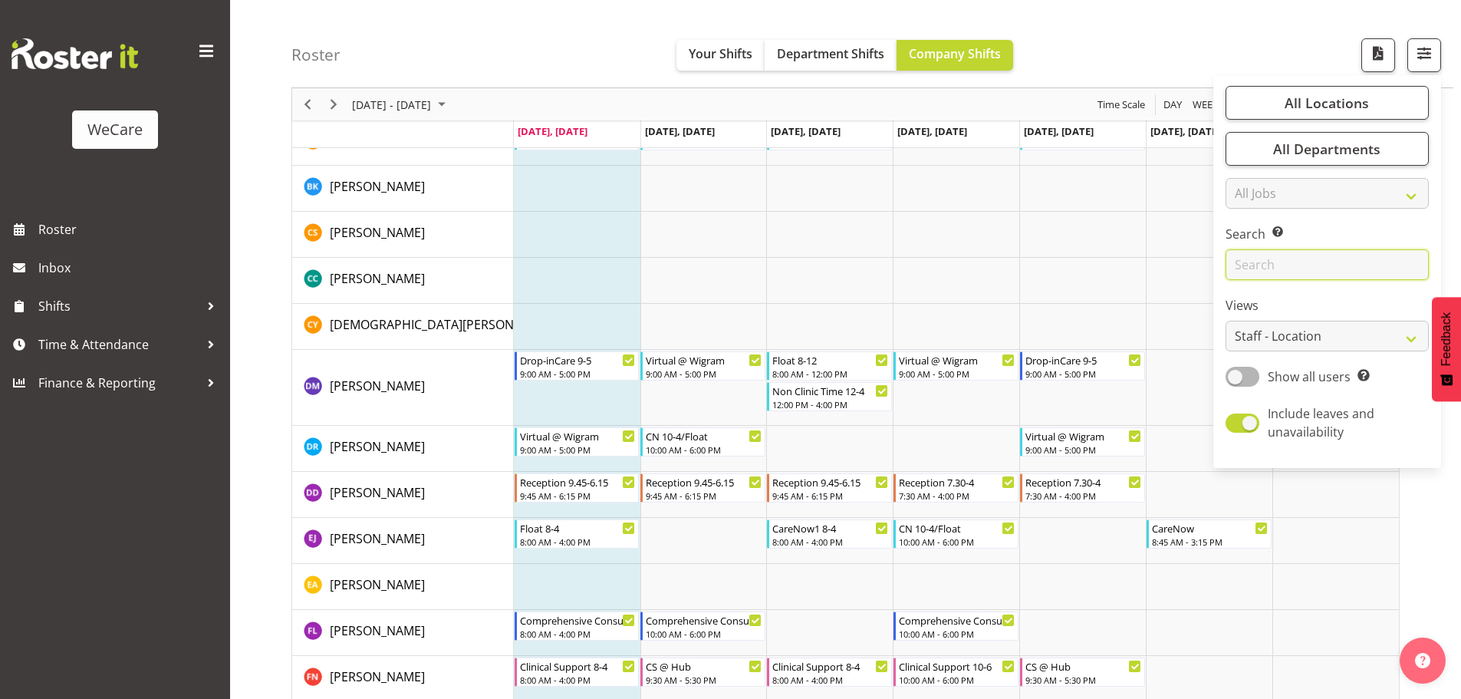
click at [1263, 261] on input "text" at bounding box center [1326, 264] width 203 height 31
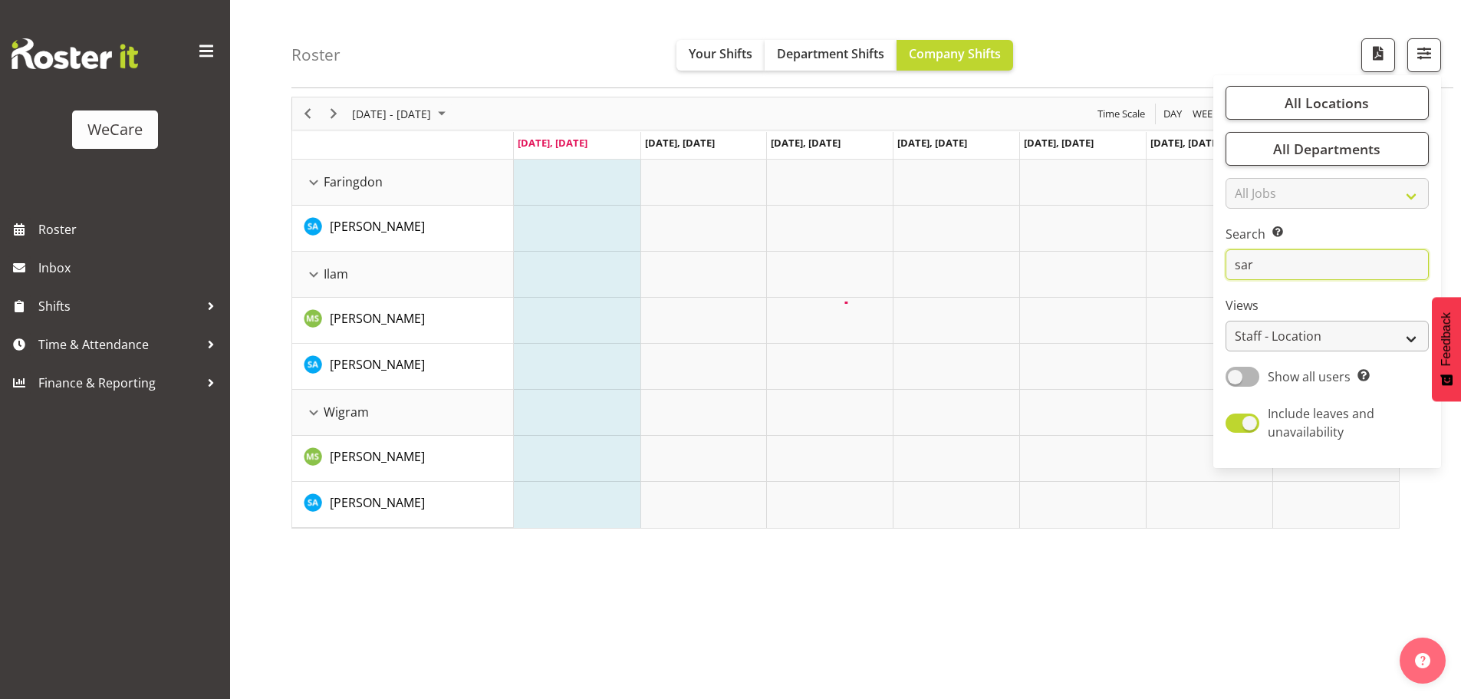
scroll to position [60, 0]
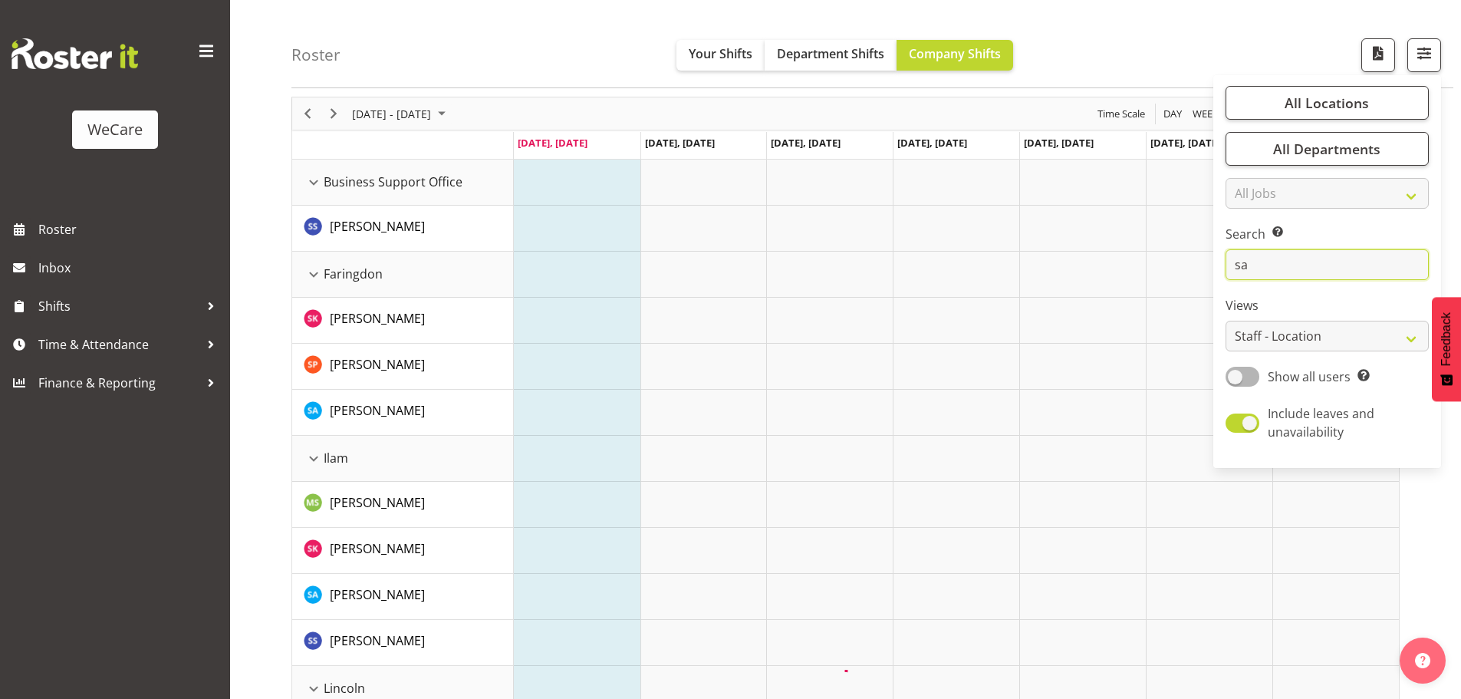
type input "s"
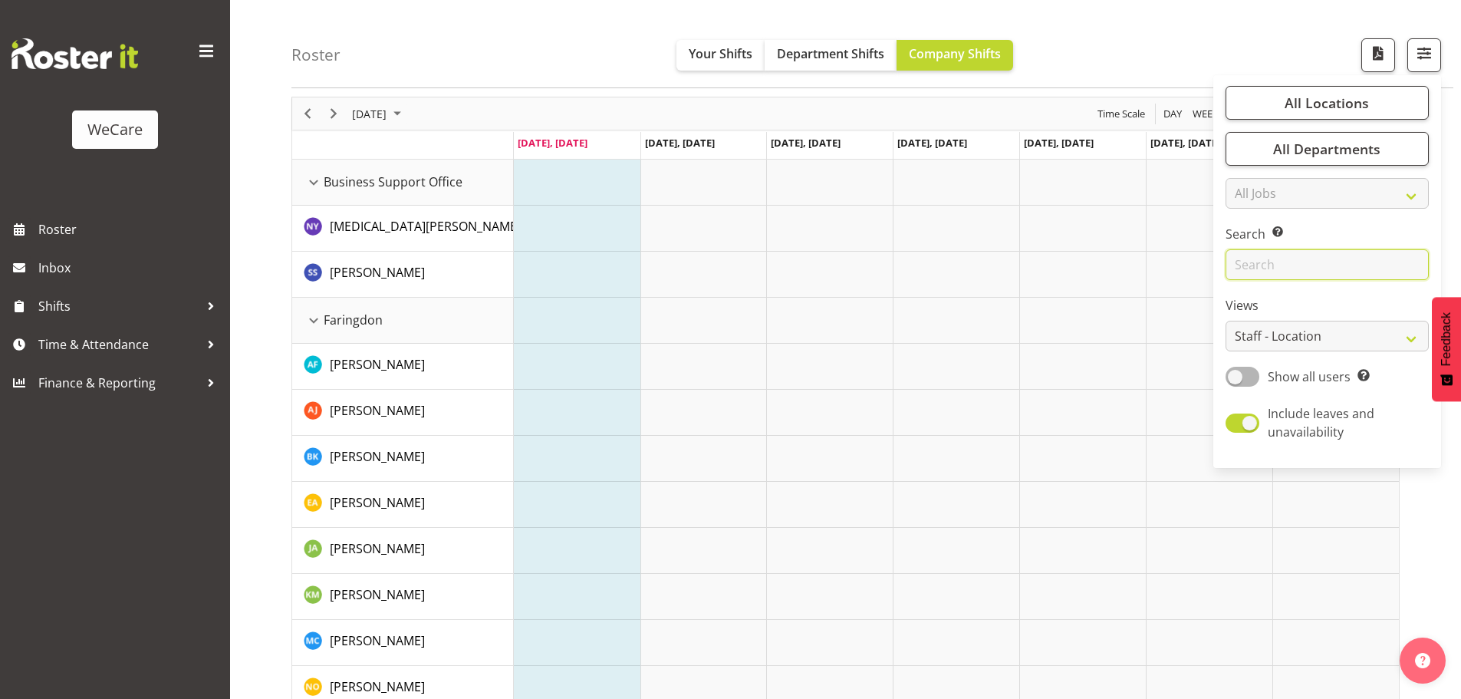
scroll to position [3628, 0]
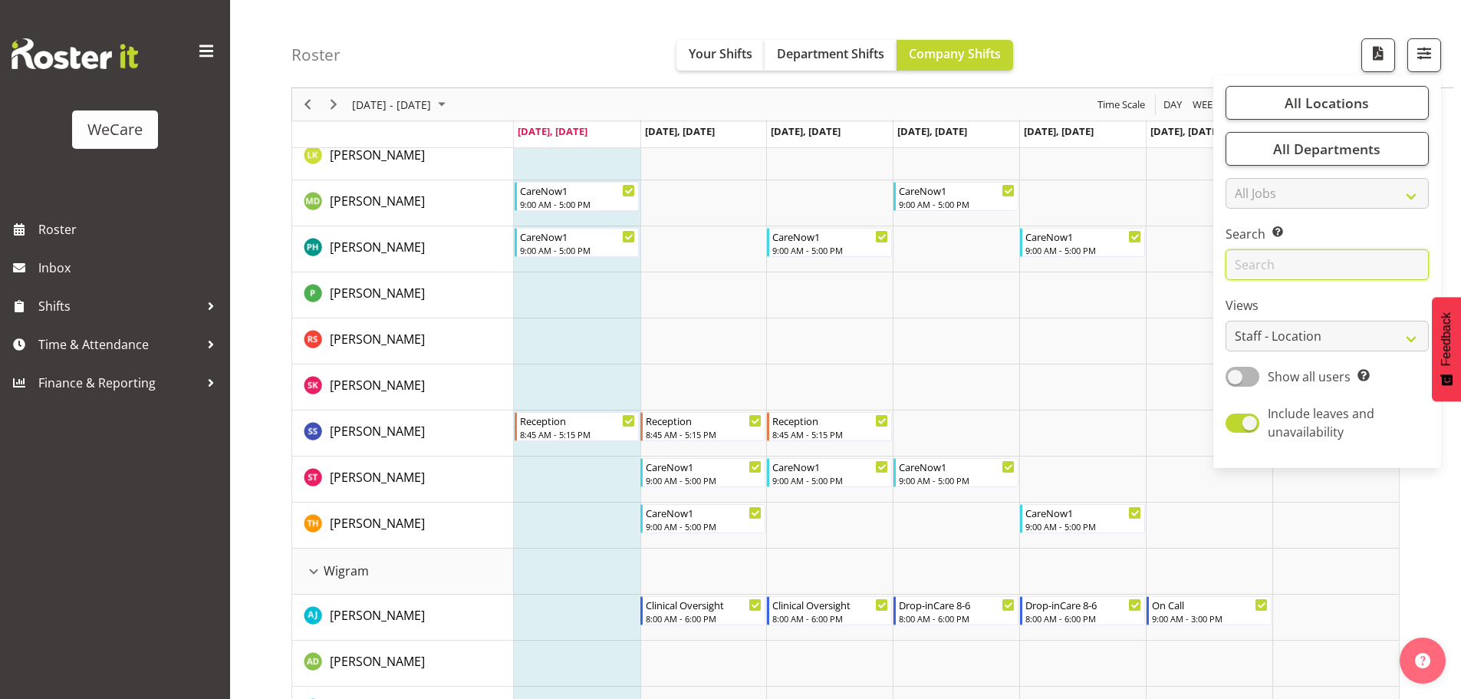
click at [1271, 268] on input "text" at bounding box center [1326, 264] width 203 height 31
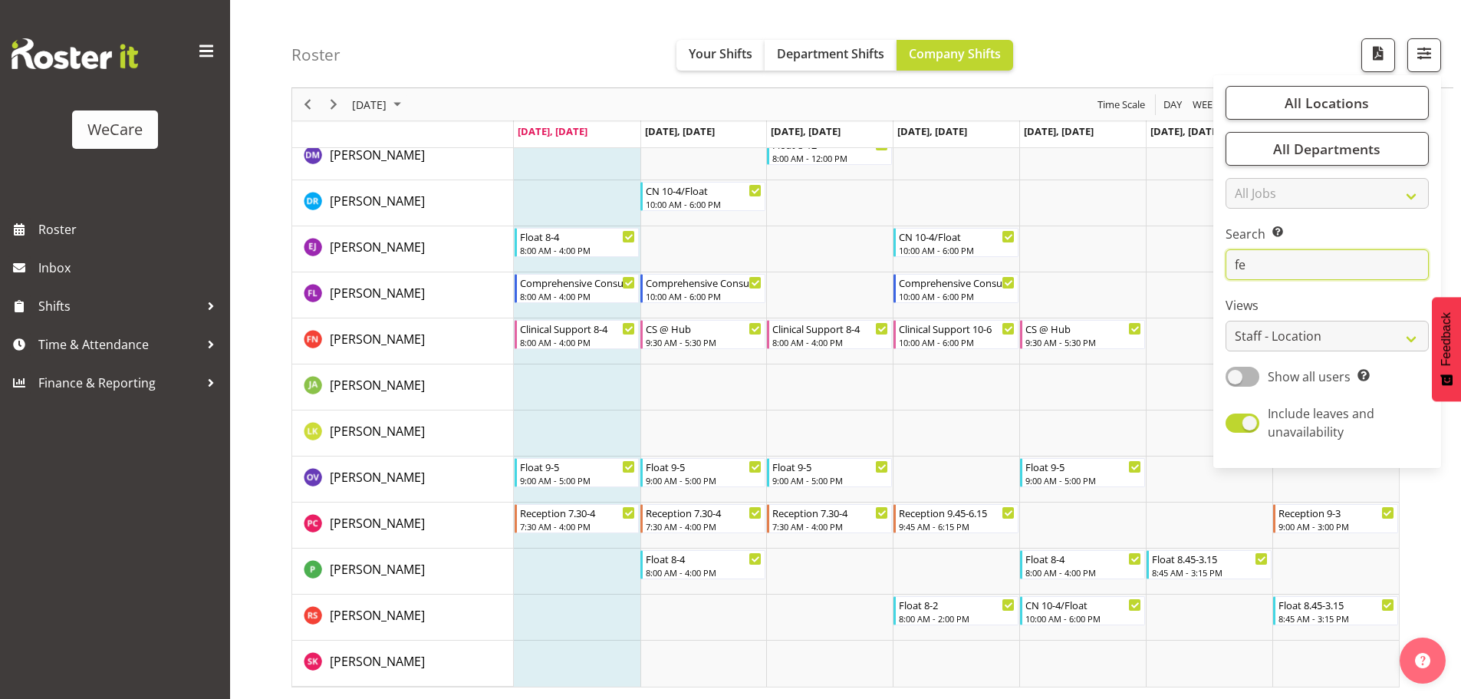
scroll to position [60, 0]
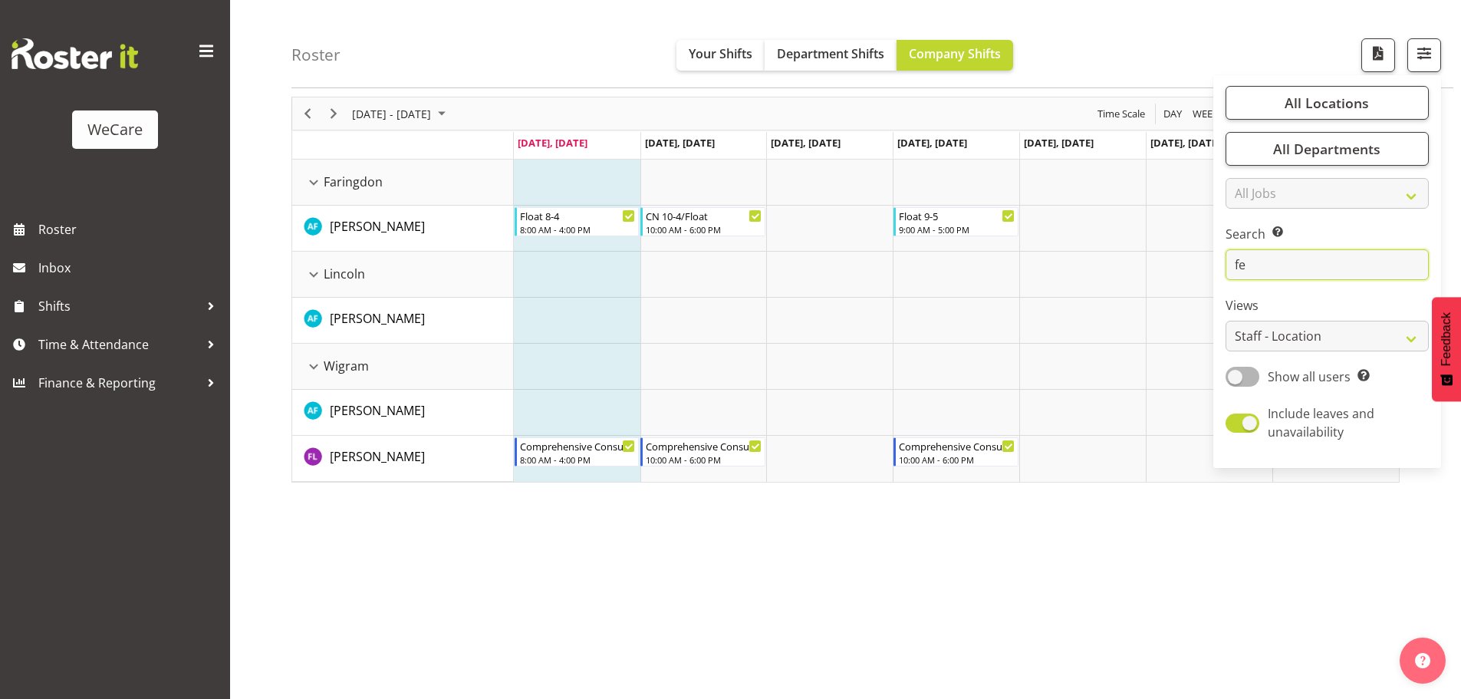
click at [1312, 266] on input "fe" at bounding box center [1326, 264] width 203 height 31
type input "f"
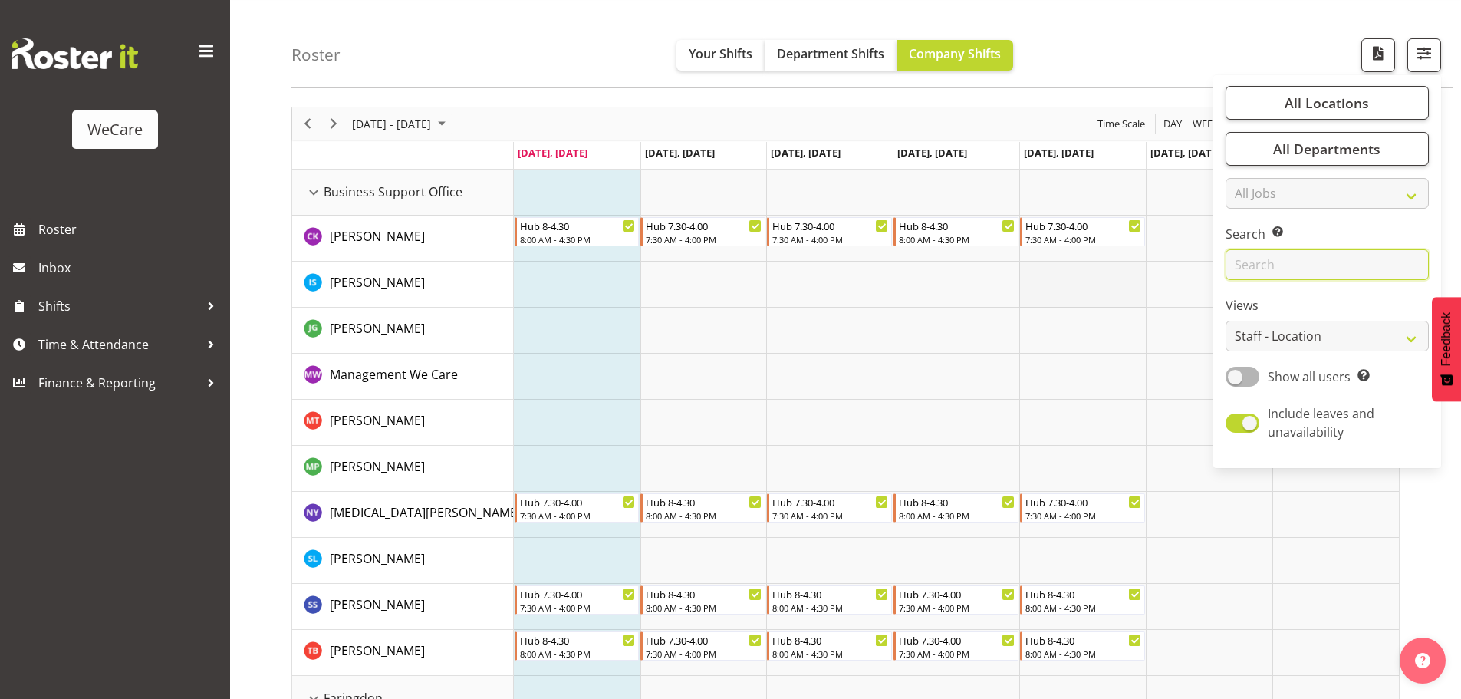
scroll to position [0, 0]
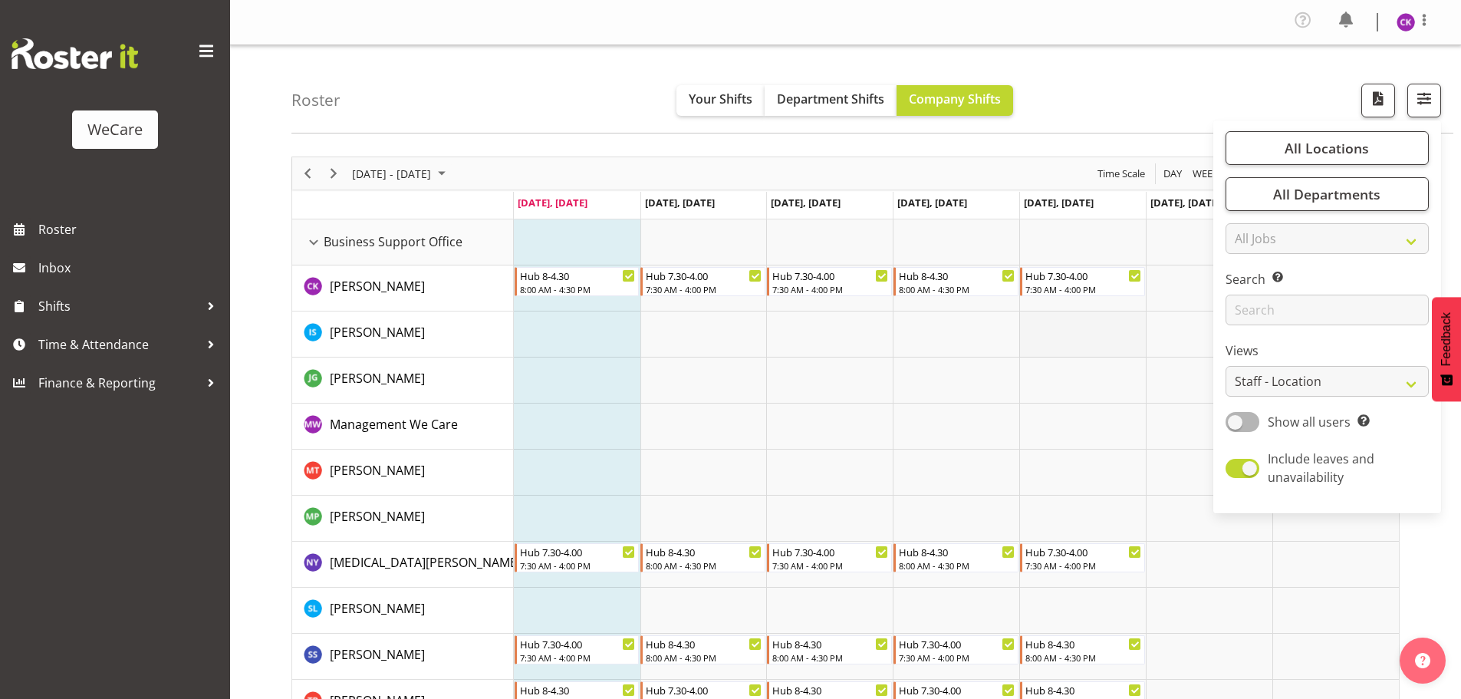
click at [1059, 324] on td "Timeline Week of September 8, 2025" at bounding box center [1082, 334] width 127 height 46
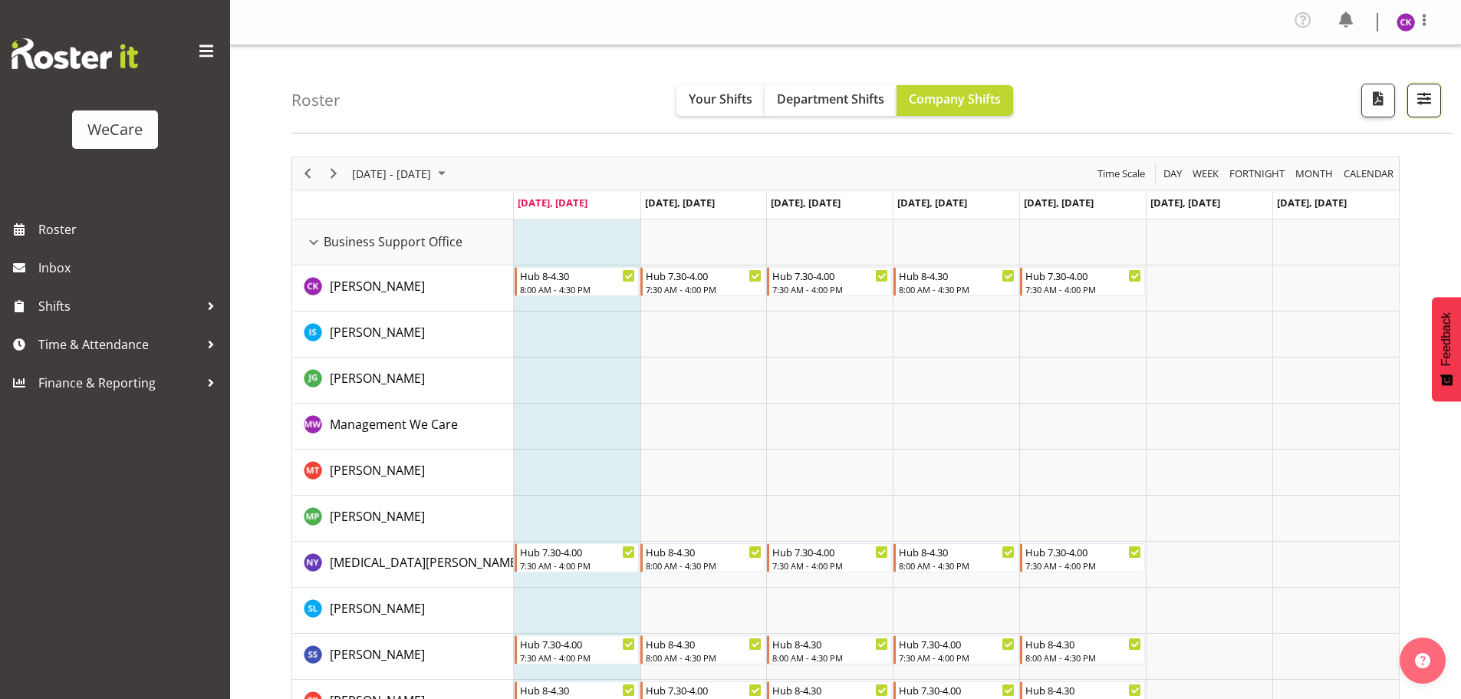
click at [1428, 100] on span "button" at bounding box center [1424, 98] width 20 height 20
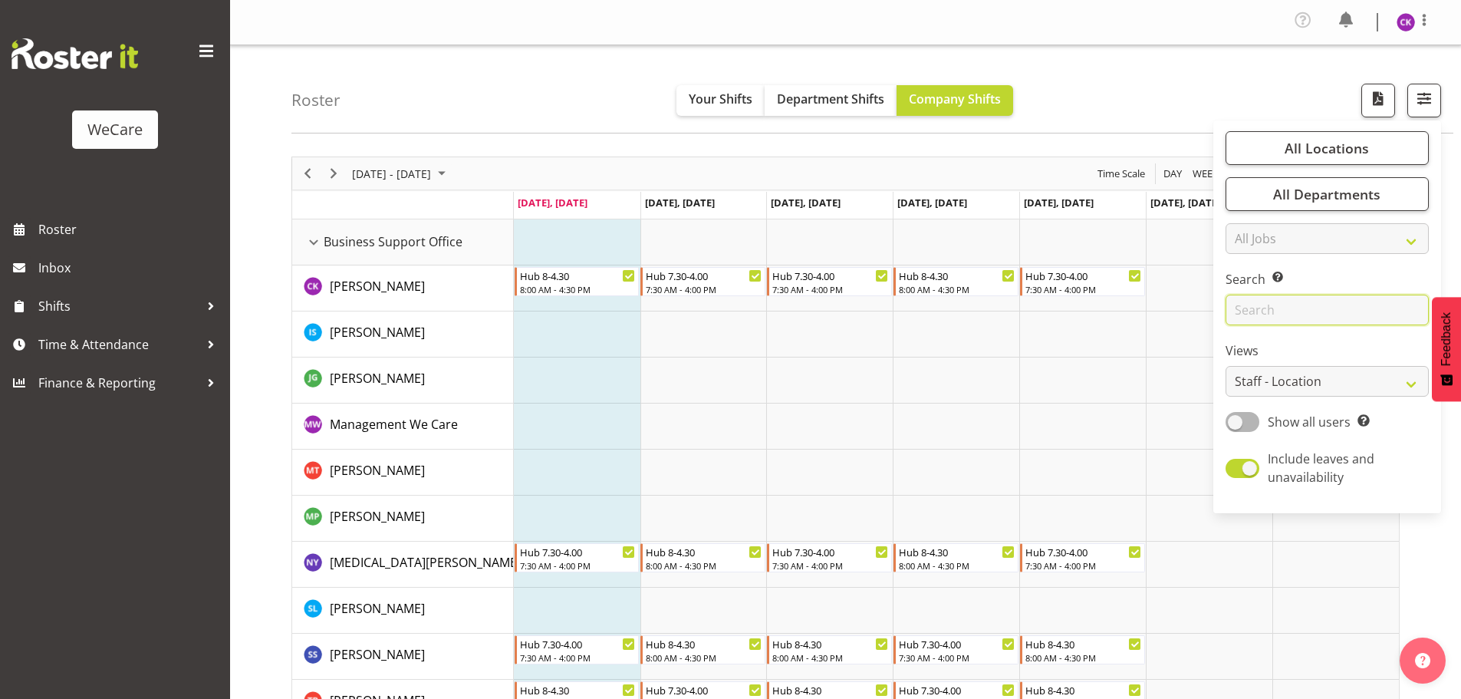
click at [1251, 301] on input "text" at bounding box center [1326, 309] width 203 height 31
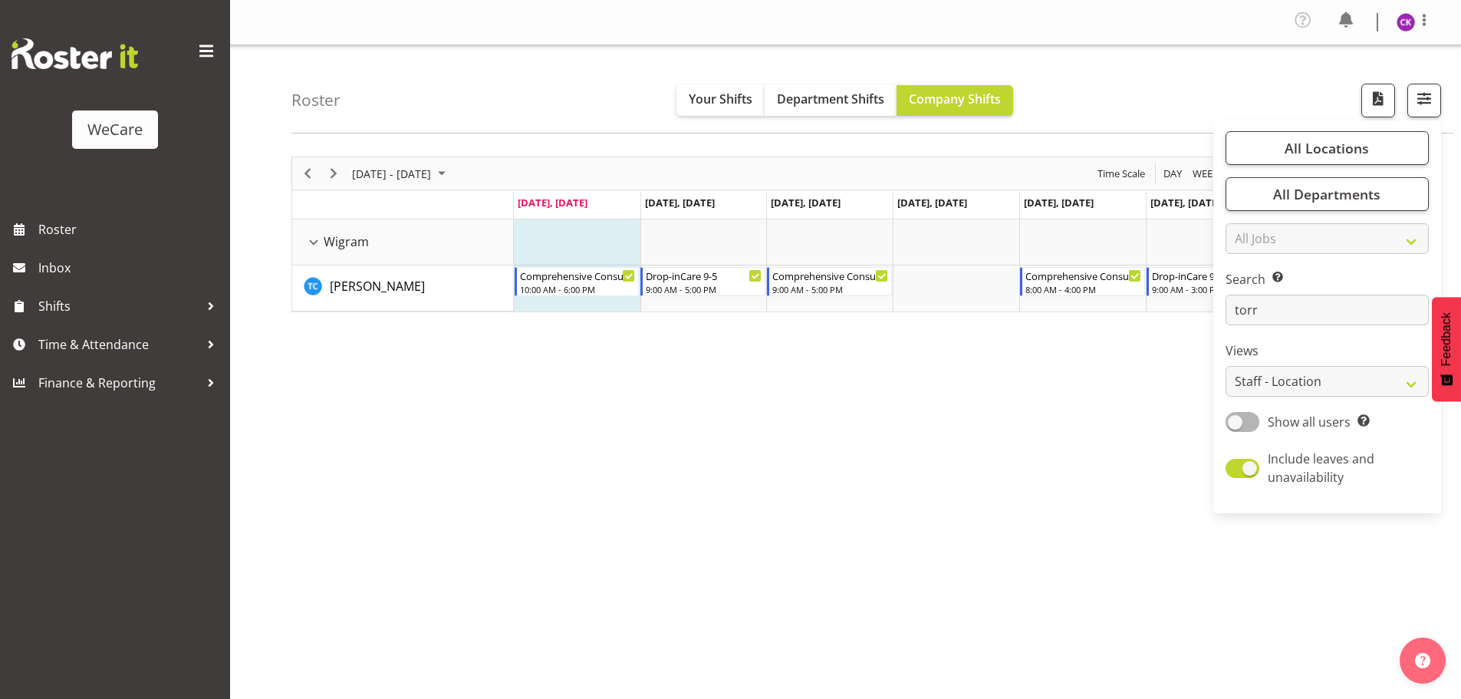
click at [906, 421] on div "[DATE] - [DATE] [DATE] Day Week Fortnight Month calendar Month Agenda Time Scal…" at bounding box center [875, 451] width 1169 height 613
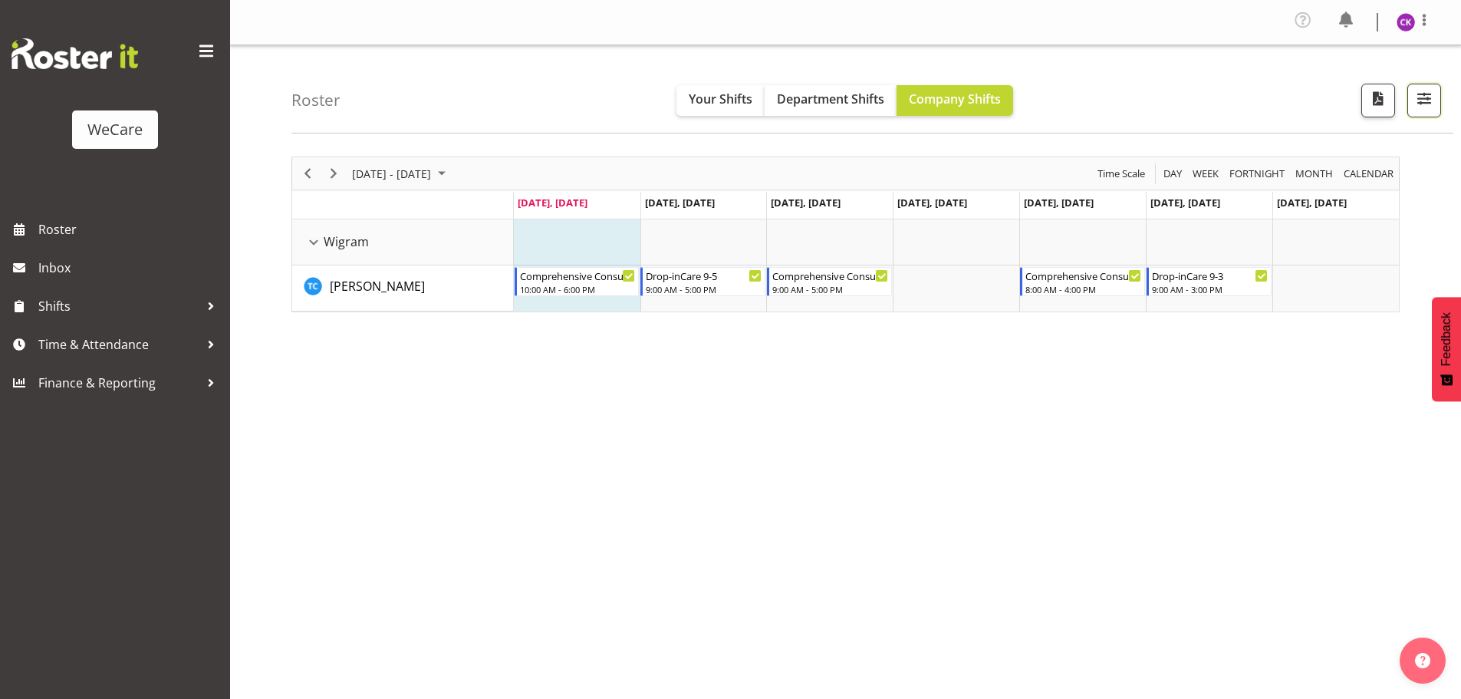
drag, startPoint x: 1439, startPoint y: 84, endPoint x: 1425, endPoint y: 140, distance: 57.8
click at [1439, 84] on div at bounding box center [1418, 101] width 46 height 34
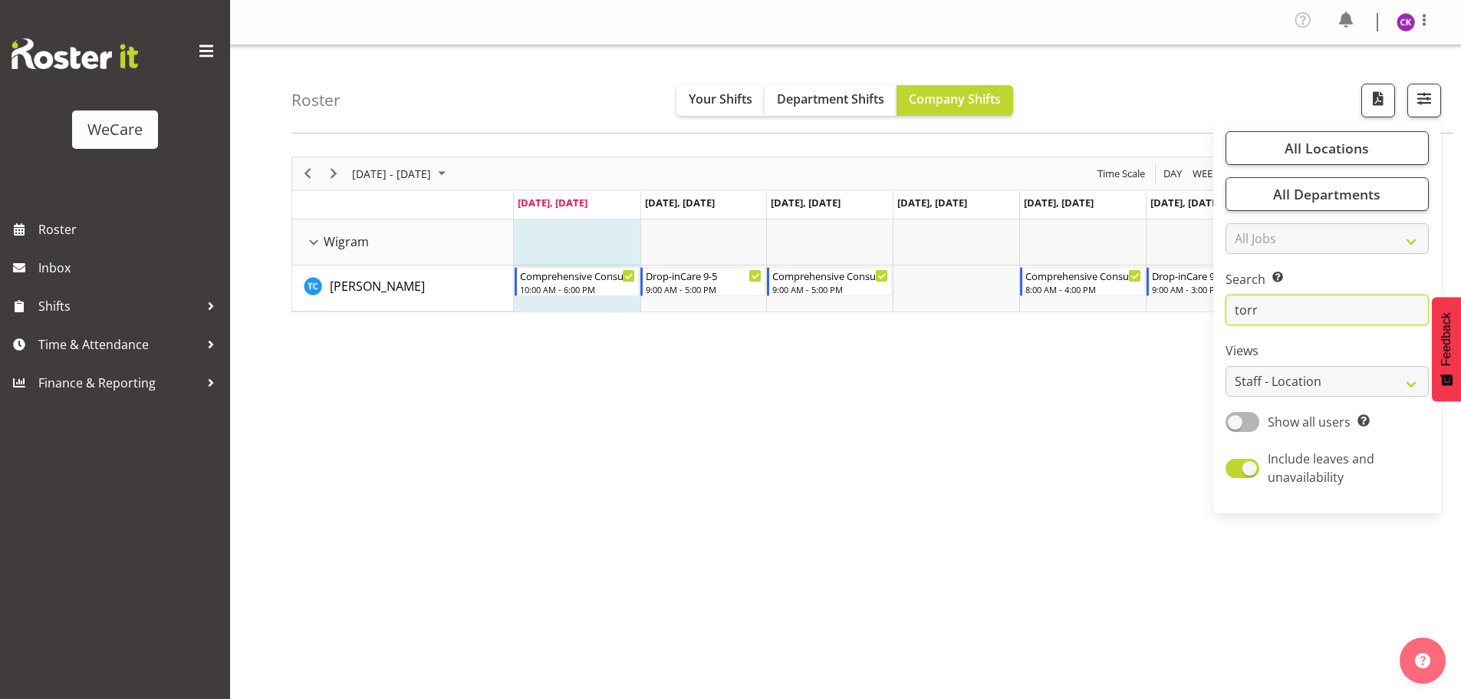
click at [1320, 301] on input "torr" at bounding box center [1326, 309] width 203 height 31
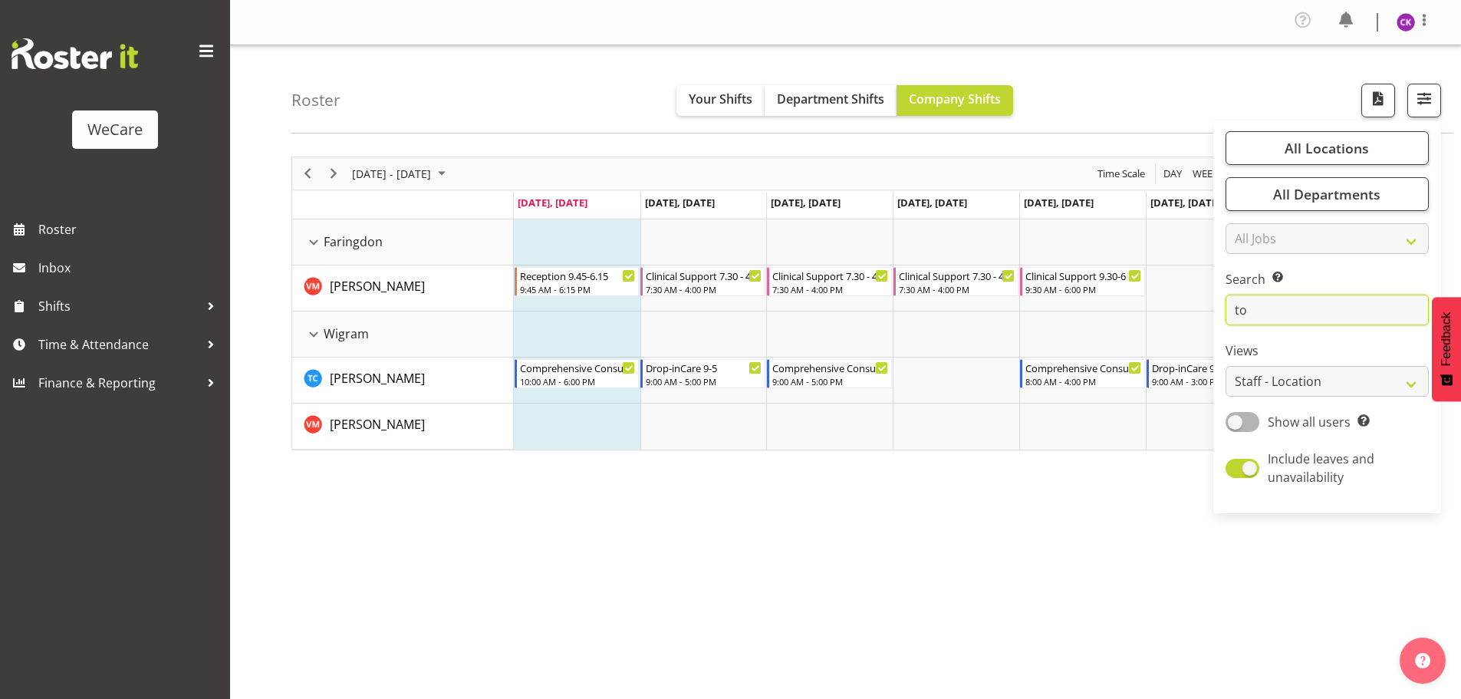
type input "t"
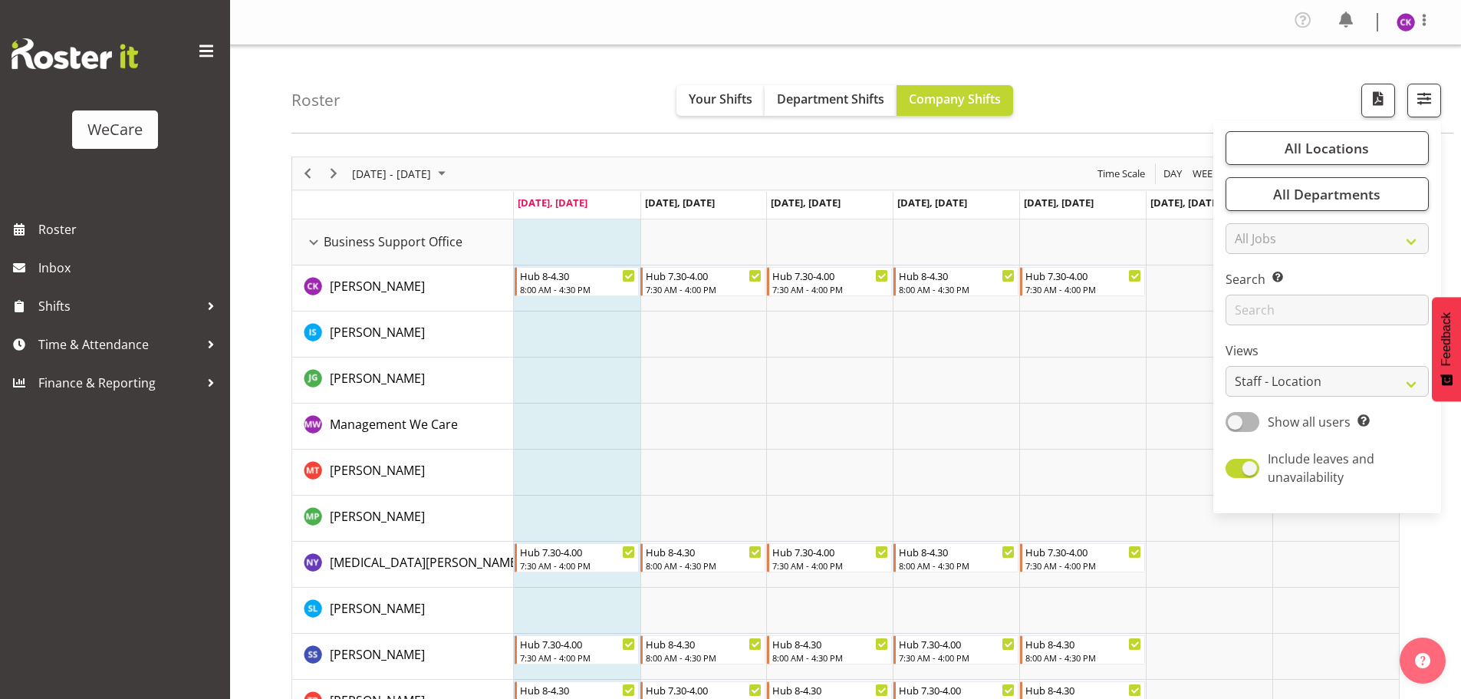
click at [611, 365] on td "Timeline Week of September 8, 2025" at bounding box center [577, 380] width 127 height 46
